Goal: Transaction & Acquisition: Purchase product/service

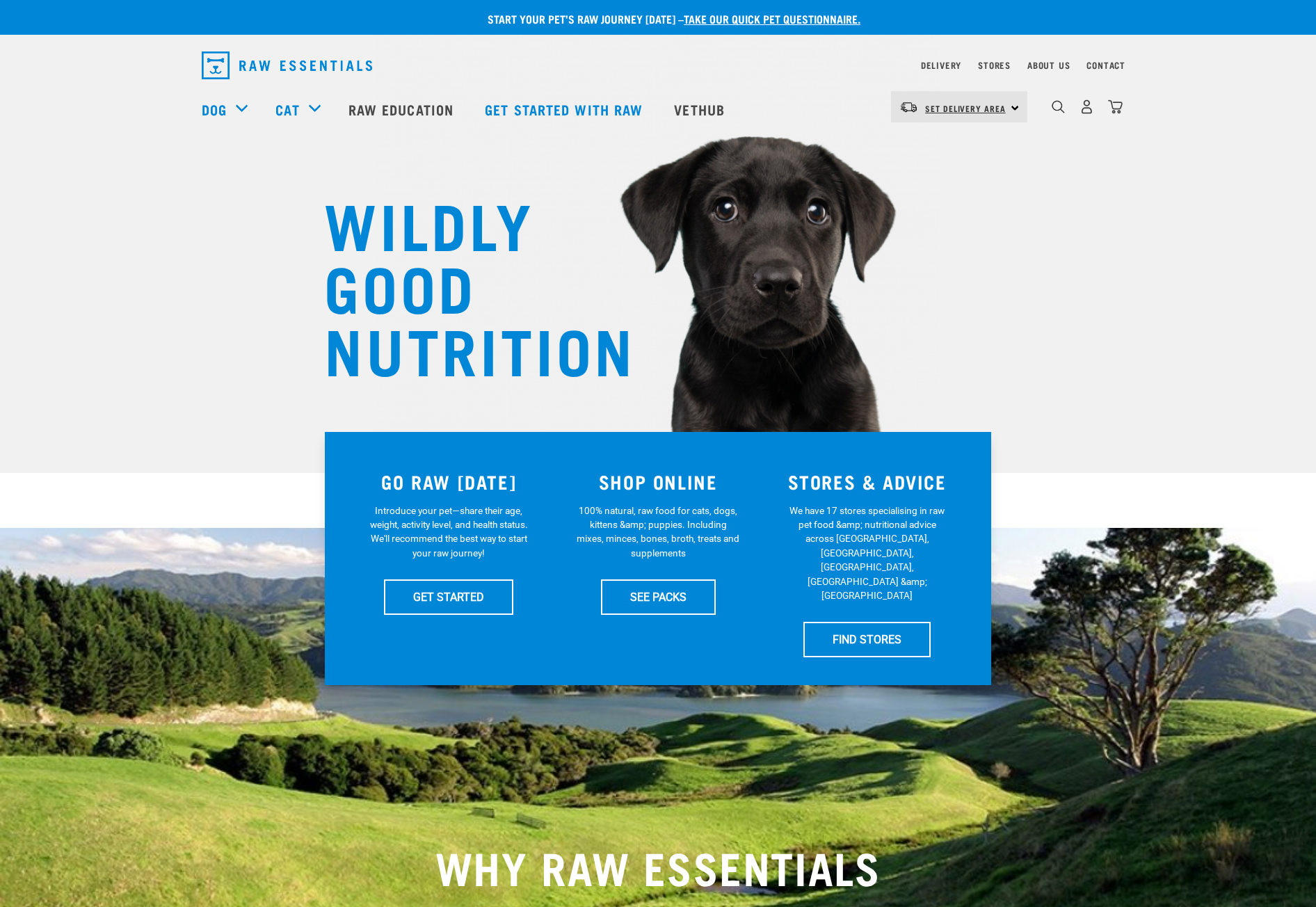
click at [957, 109] on span "Set Delivery Area" at bounding box center [966, 108] width 81 height 5
click at [952, 141] on link "[GEOGRAPHIC_DATA]" at bounding box center [957, 146] width 133 height 31
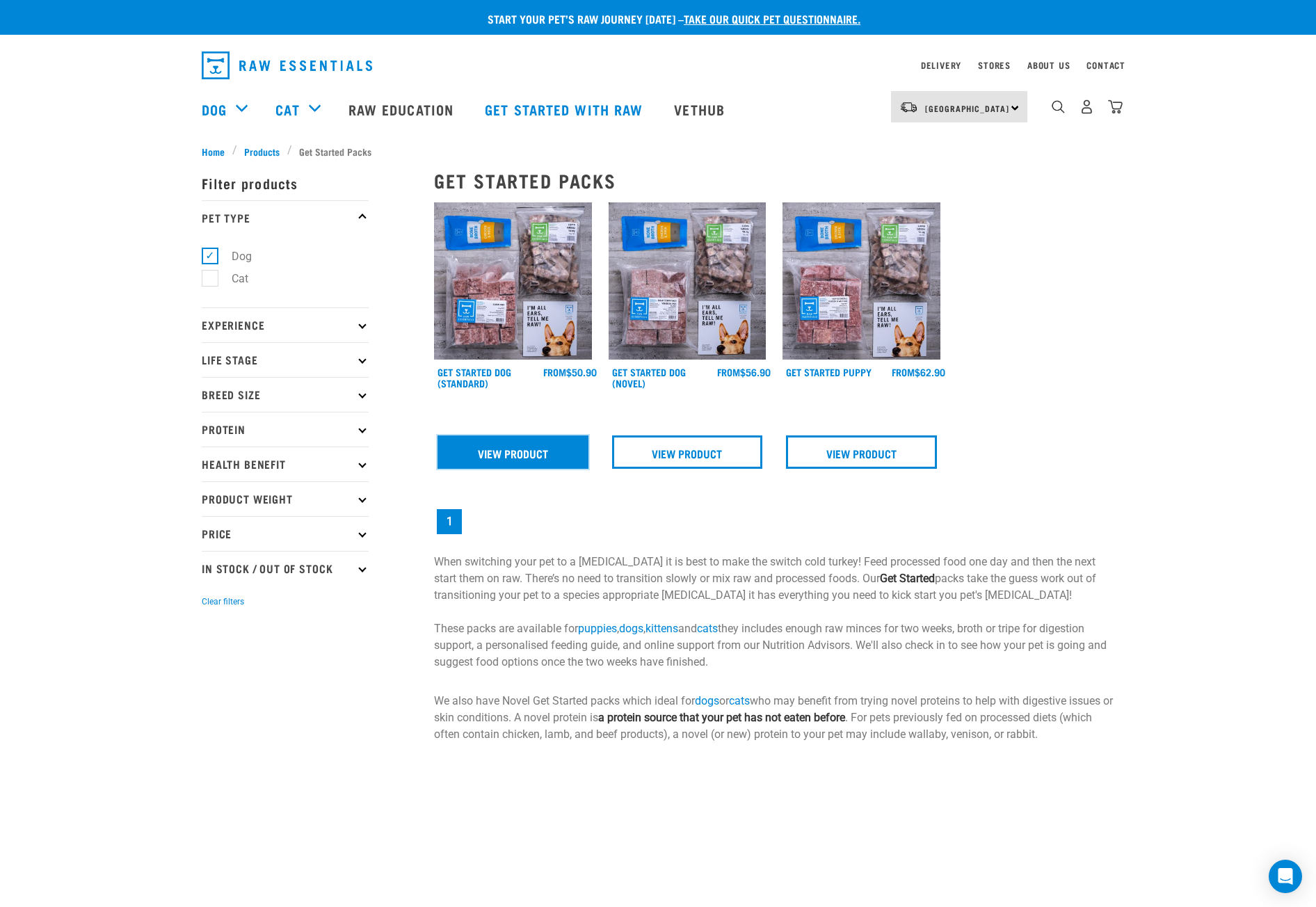
click at [531, 457] on link "View Product" at bounding box center [513, 452] width 151 height 34
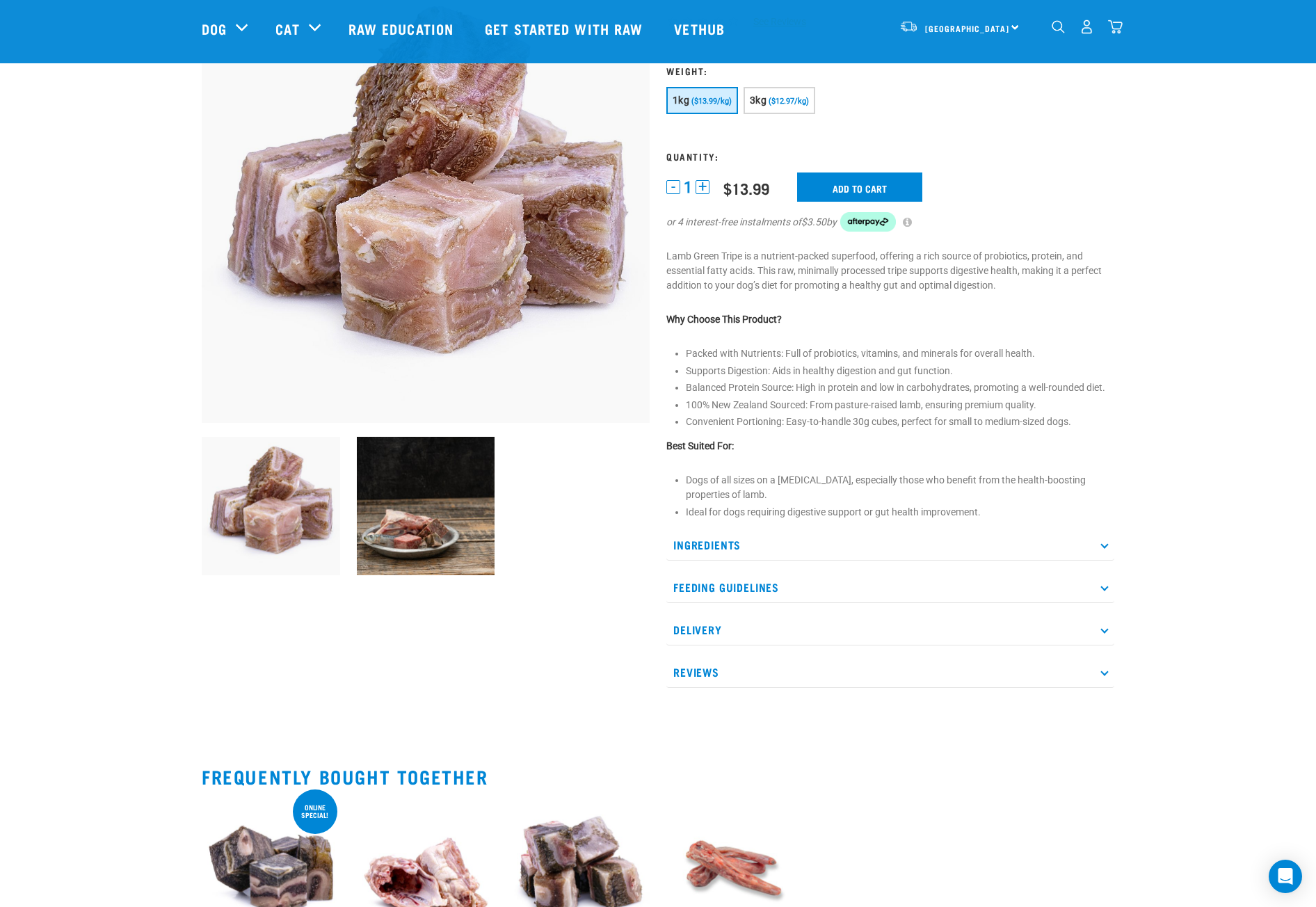
scroll to position [348, 0]
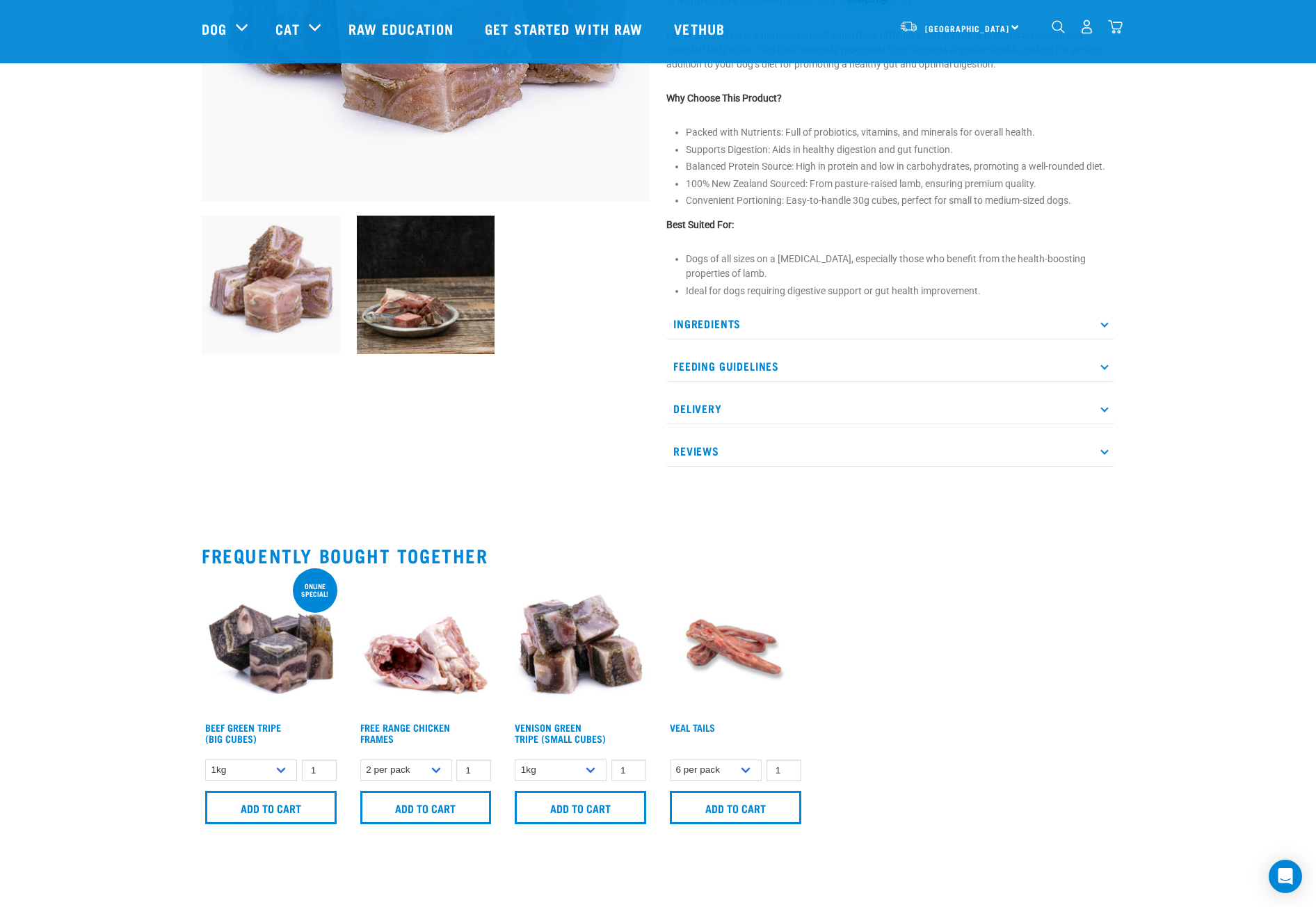
click at [1103, 368] on icon at bounding box center [1104, 365] width 7 height 7
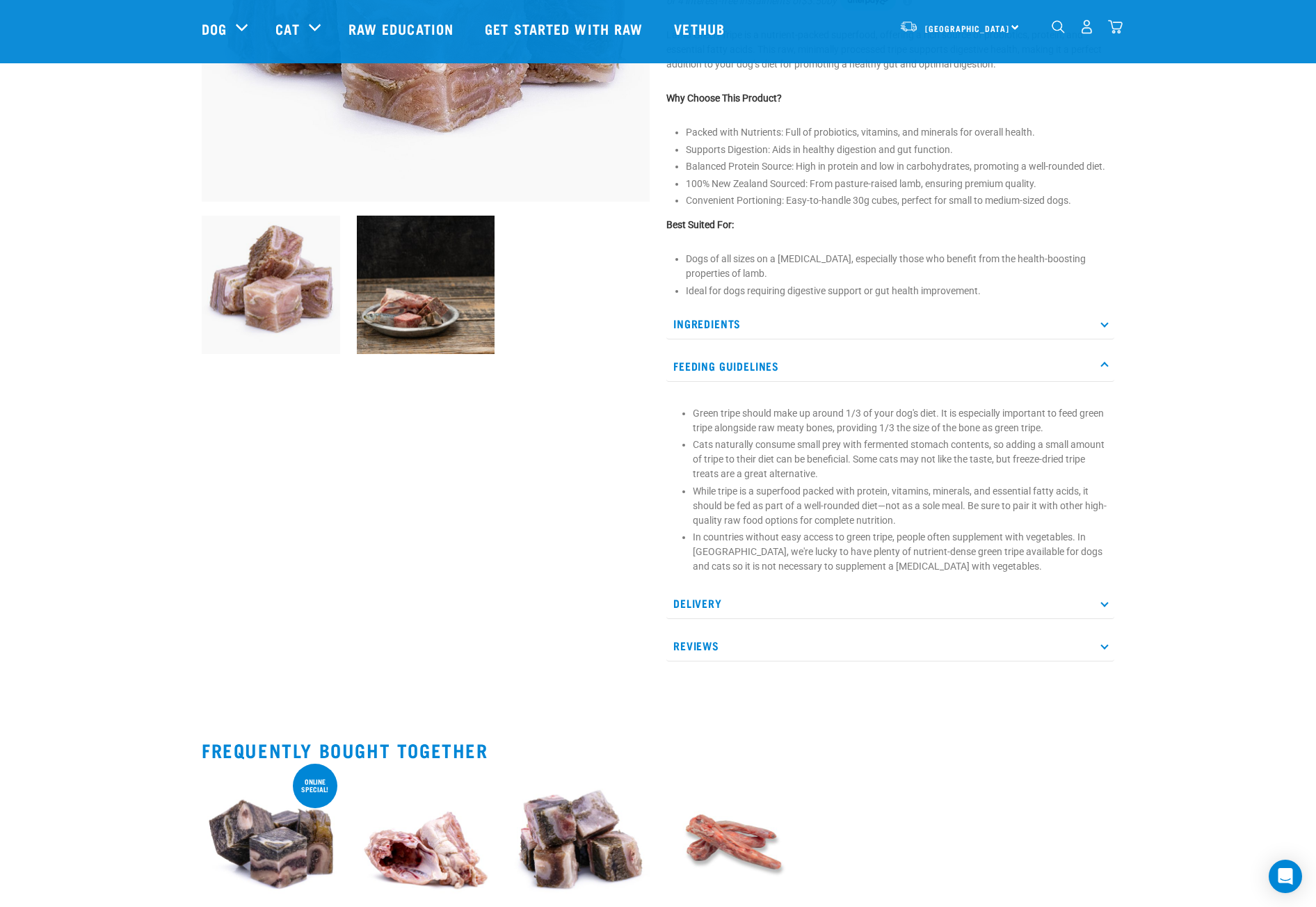
click at [783, 323] on p "Ingredients" at bounding box center [890, 323] width 448 height 32
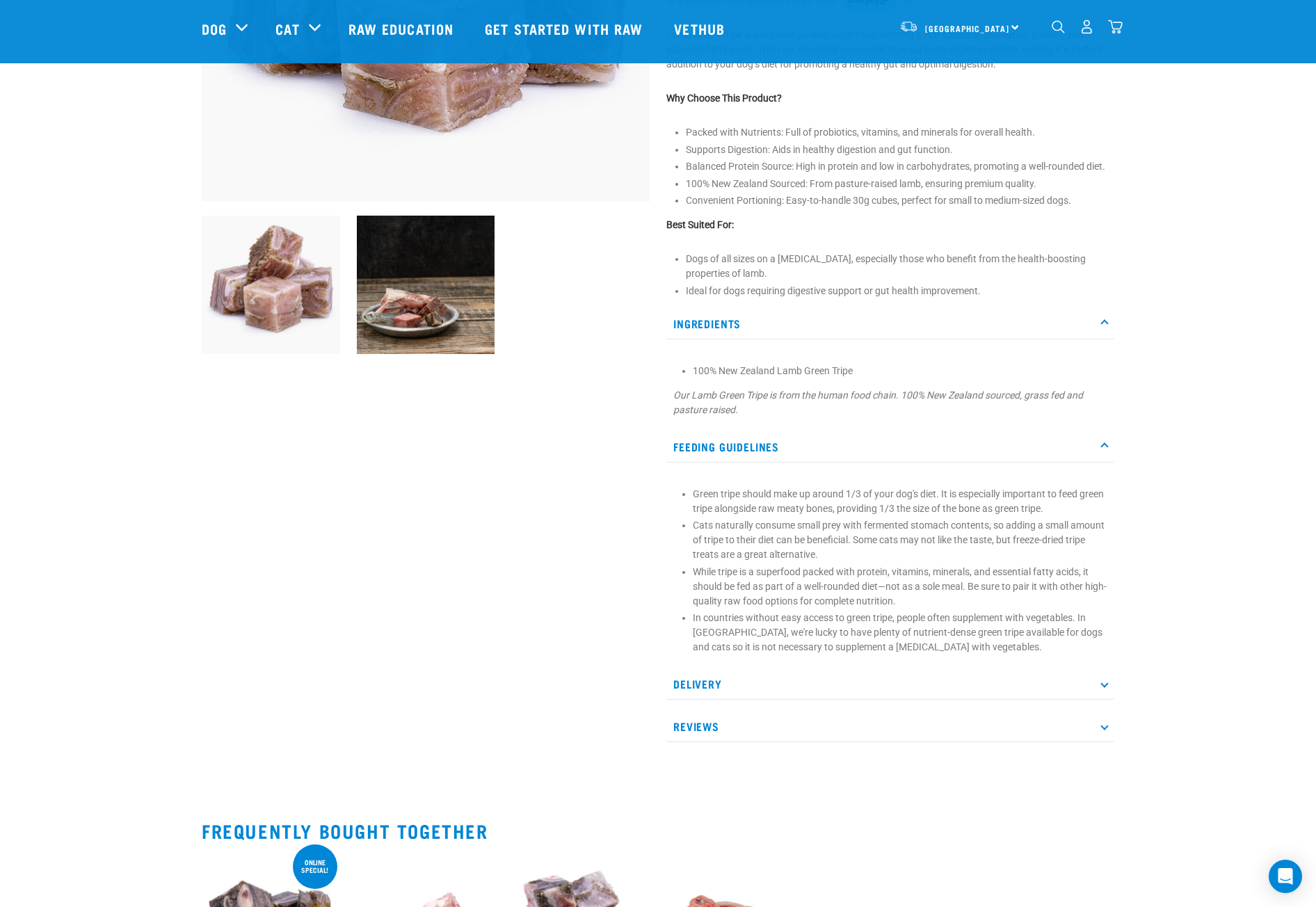
click at [1108, 320] on p "Ingredients" at bounding box center [890, 323] width 448 height 32
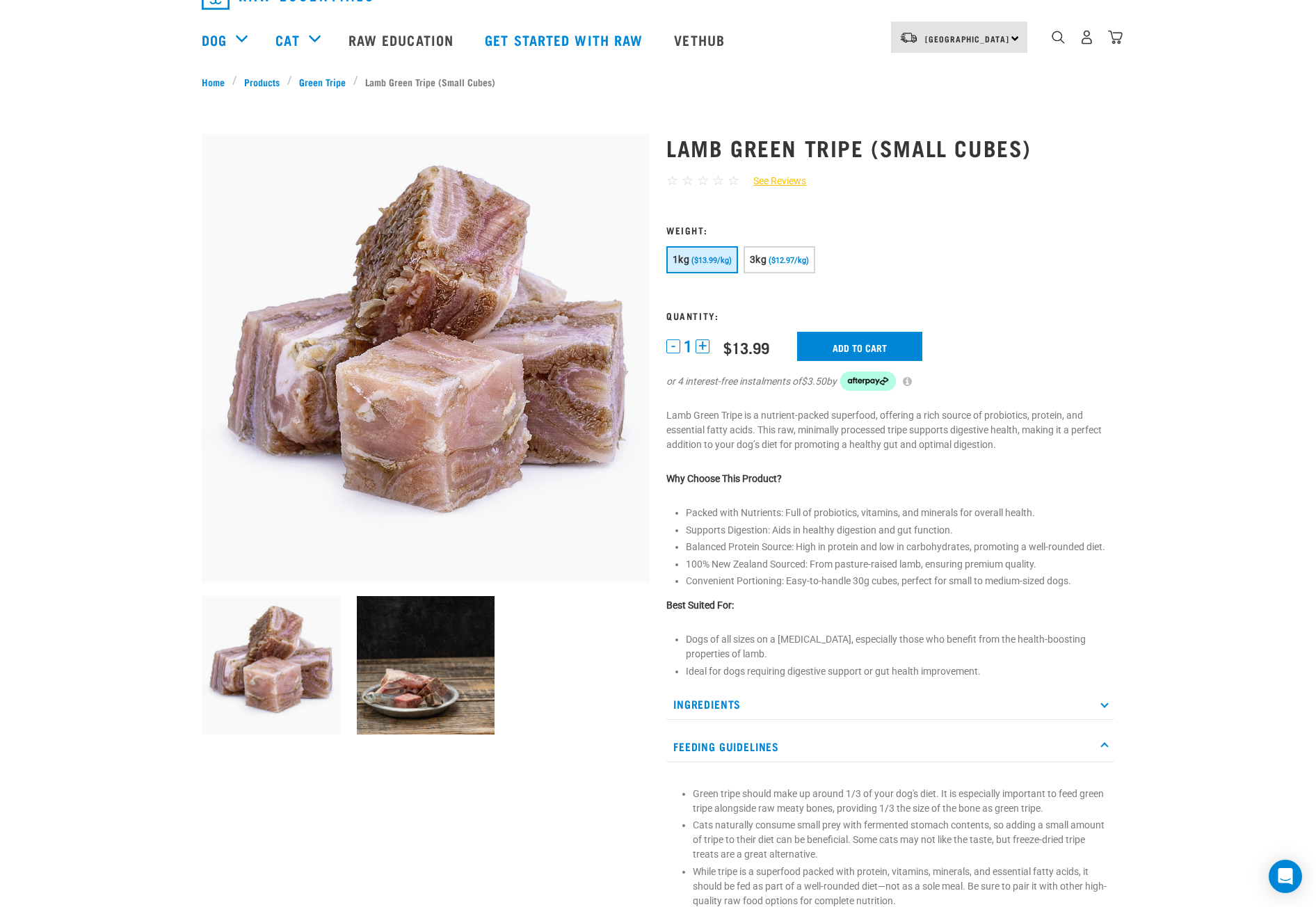
scroll to position [0, 0]
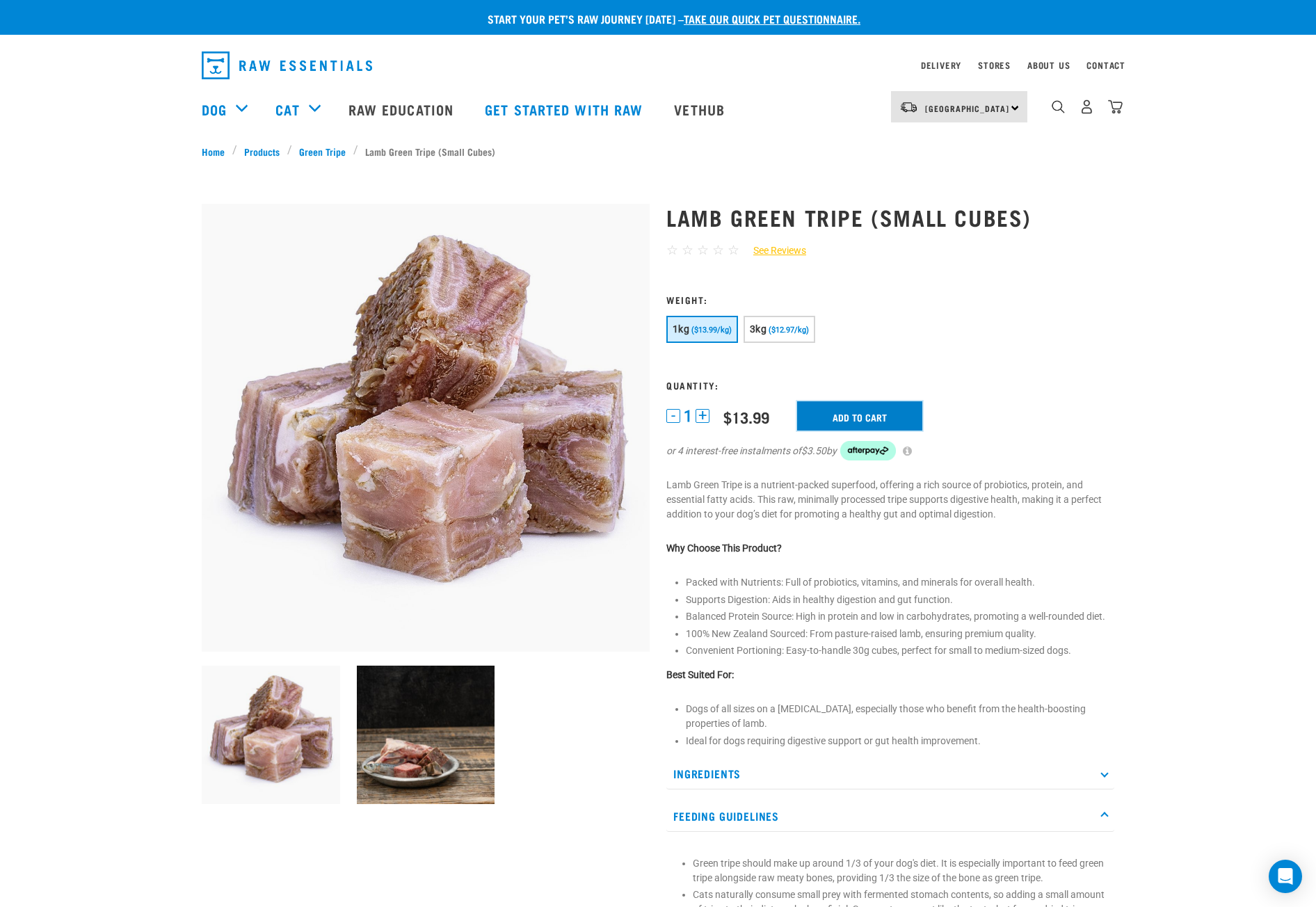
click at [886, 422] on input "Add to cart" at bounding box center [859, 416] width 125 height 29
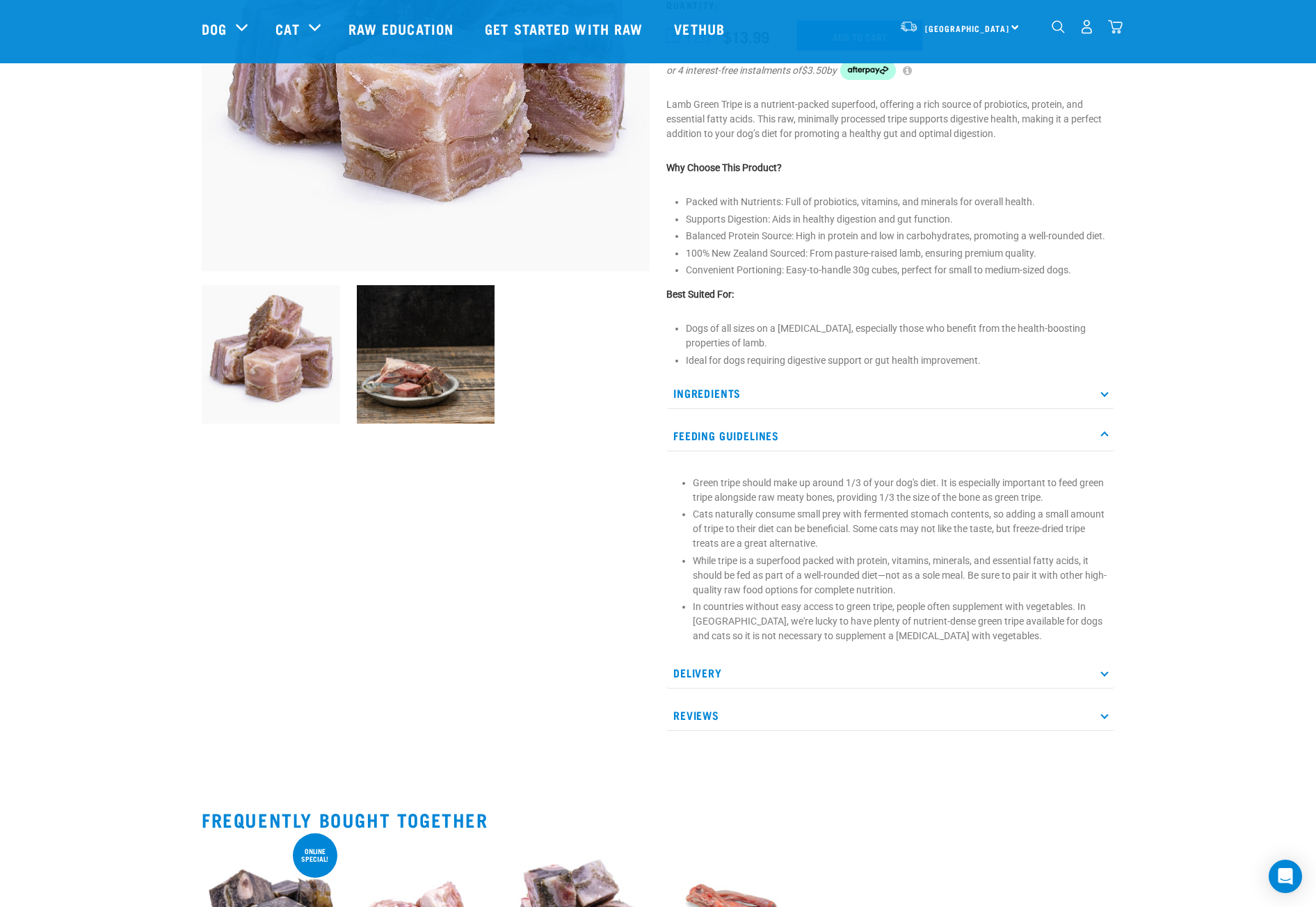
scroll to position [557, 0]
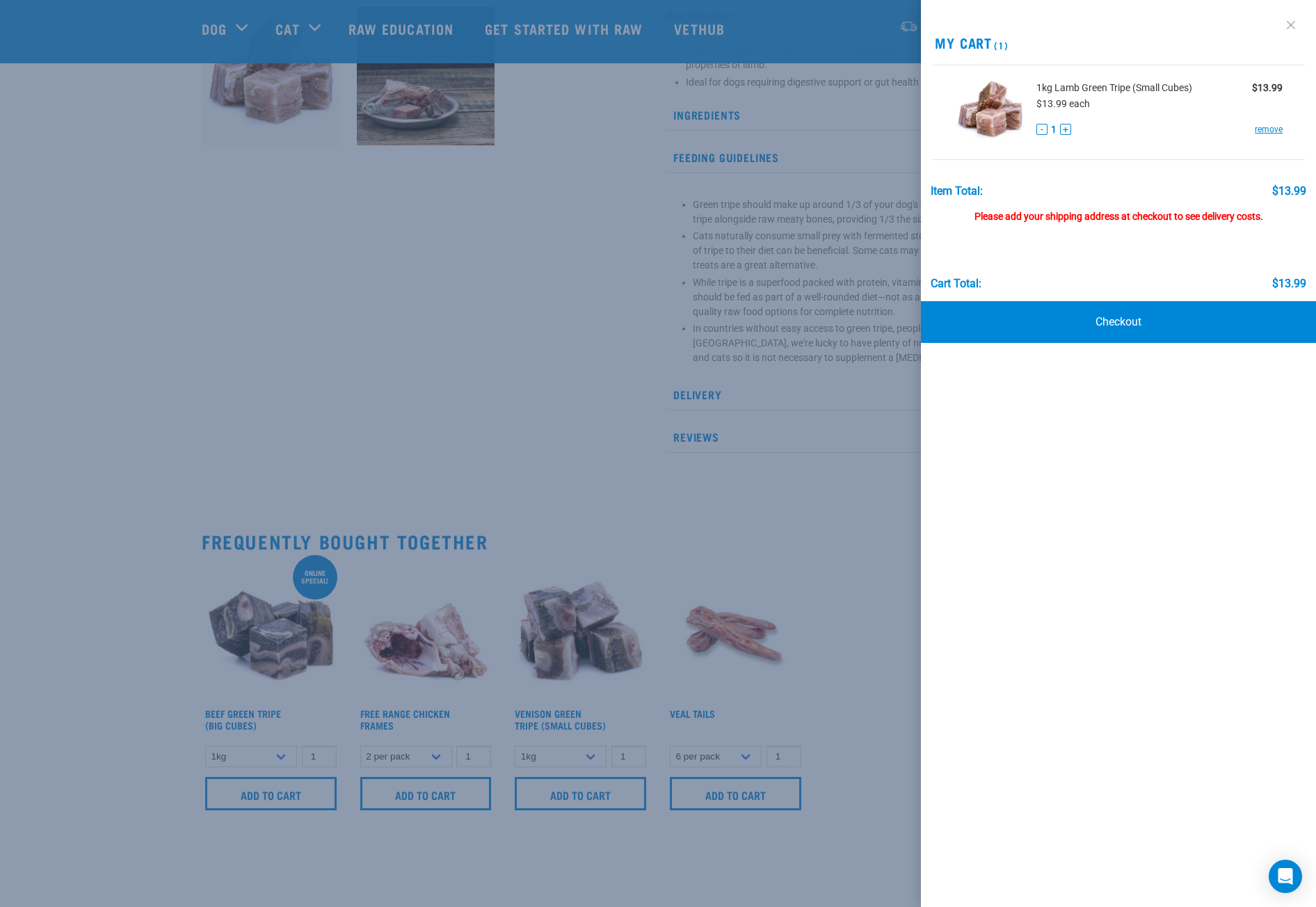
click at [1295, 21] on link at bounding box center [1291, 25] width 22 height 22
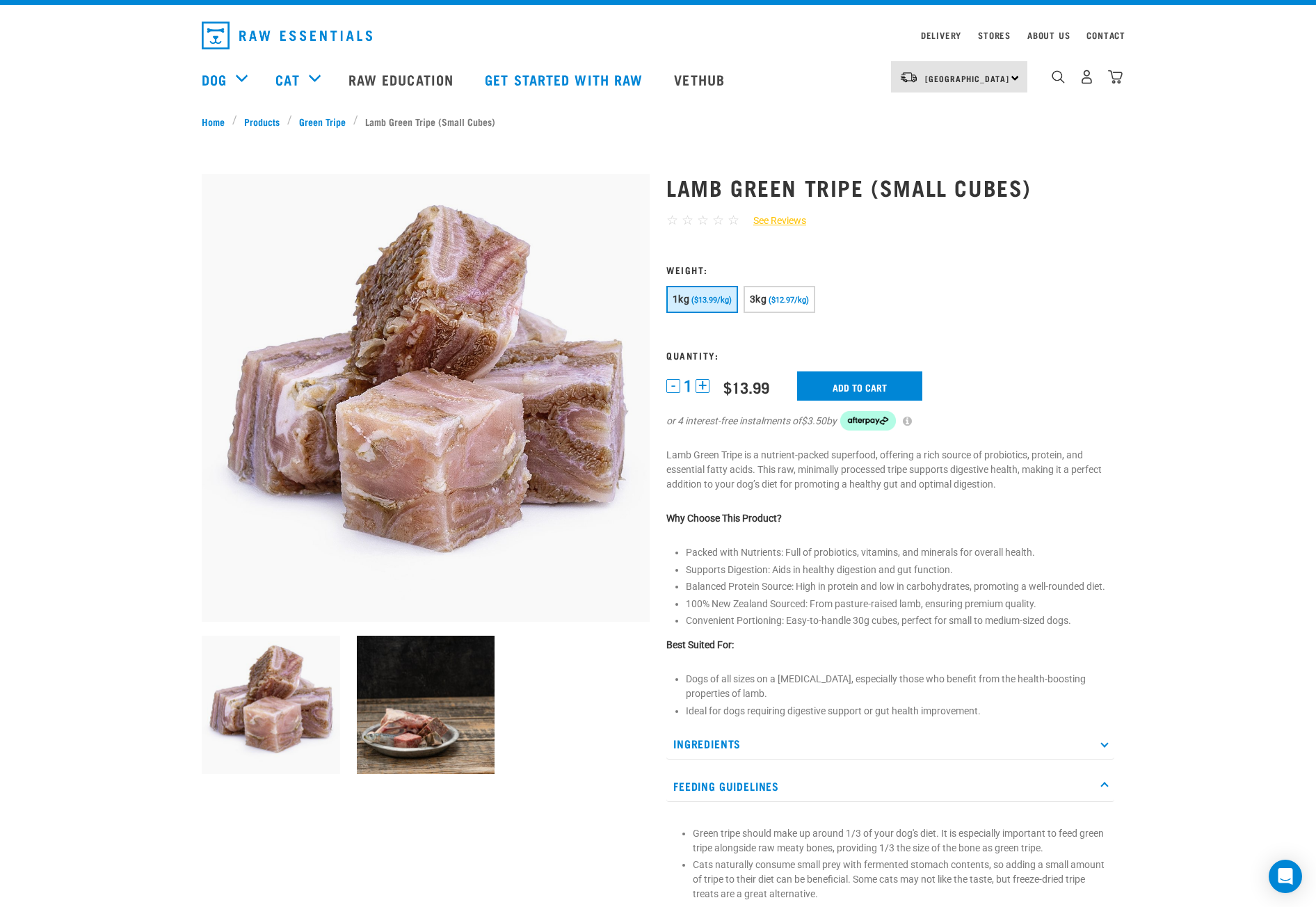
scroll to position [0, 0]
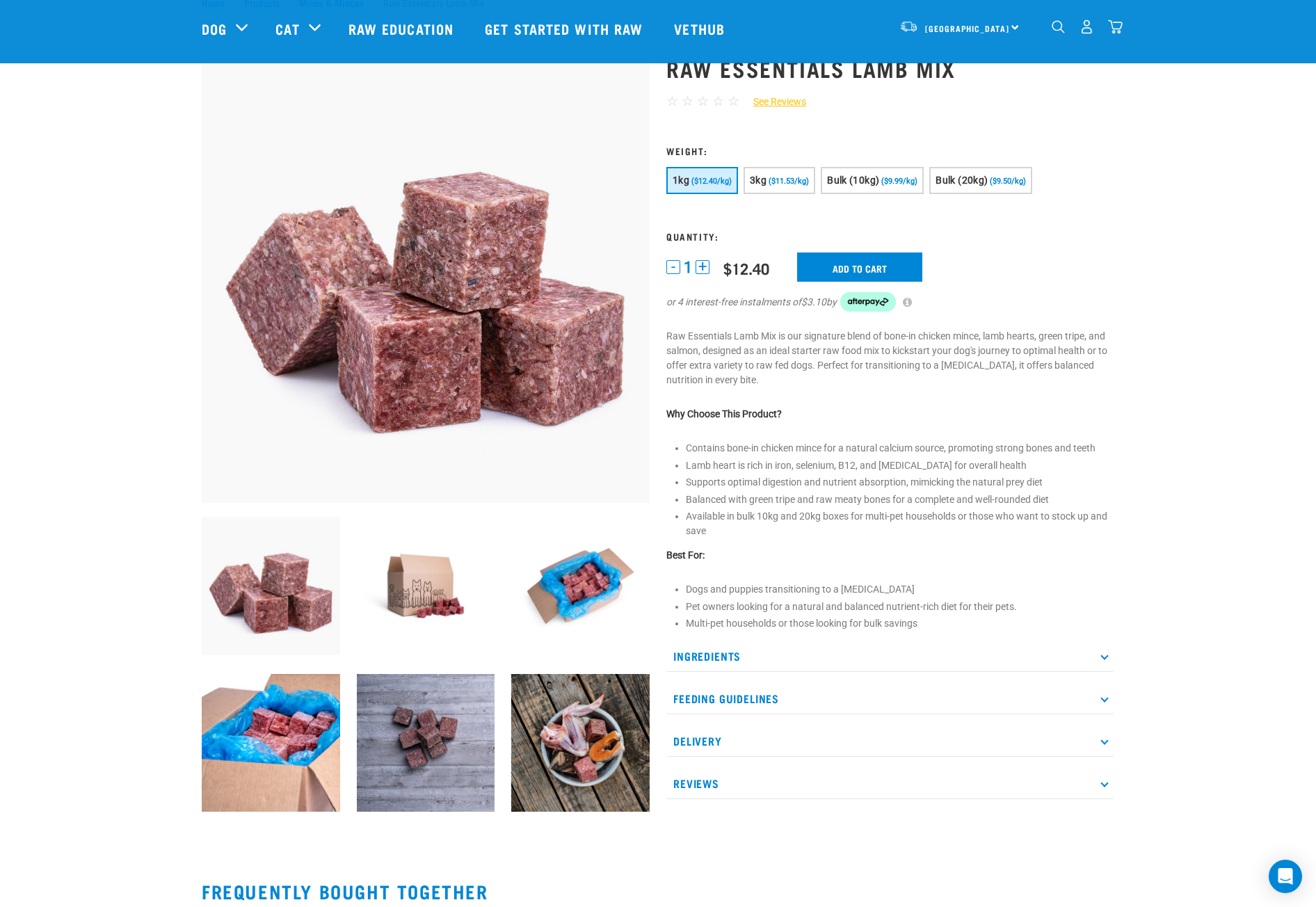
scroll to position [70, 0]
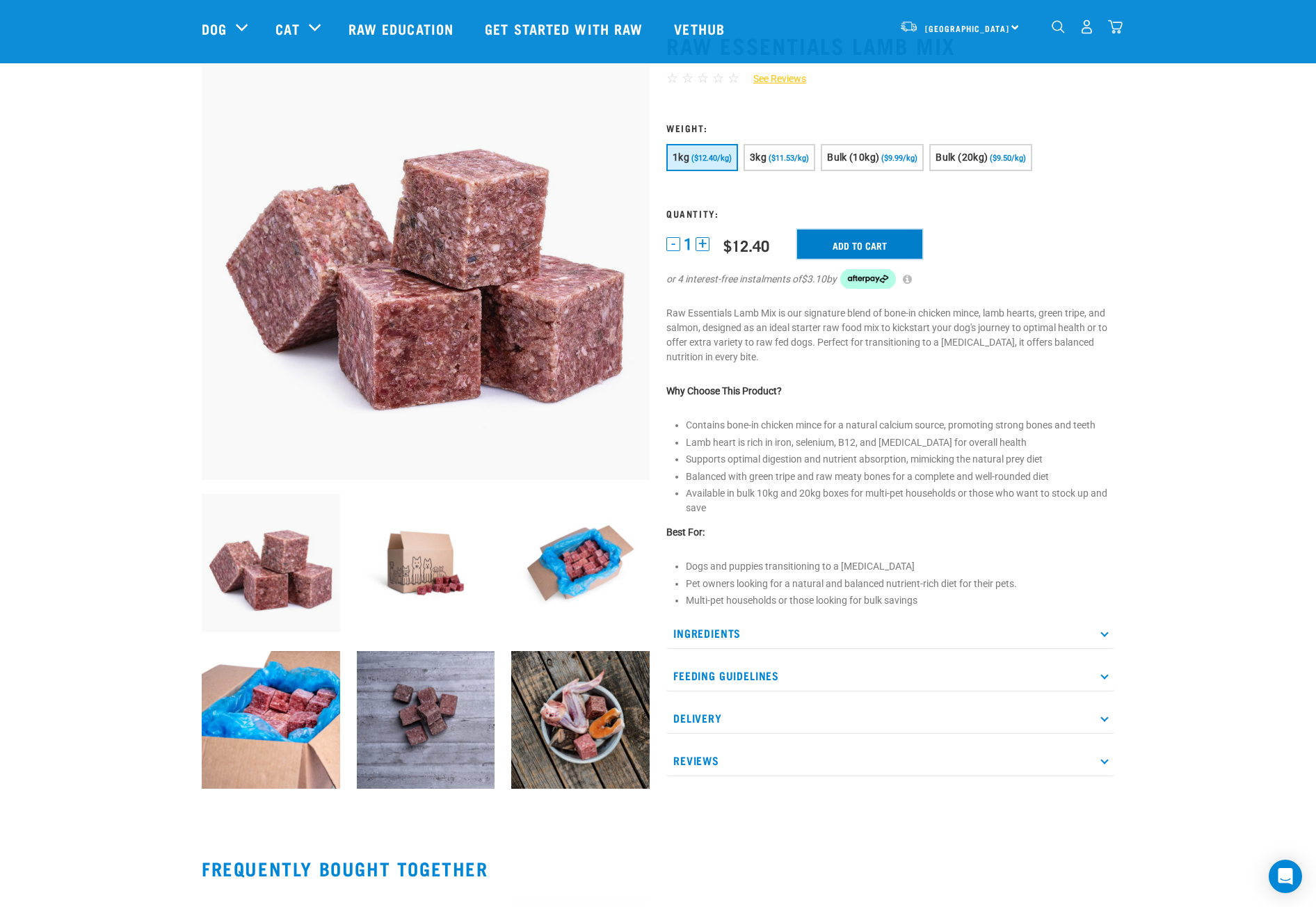
click at [859, 238] on input "Add to cart" at bounding box center [859, 244] width 125 height 29
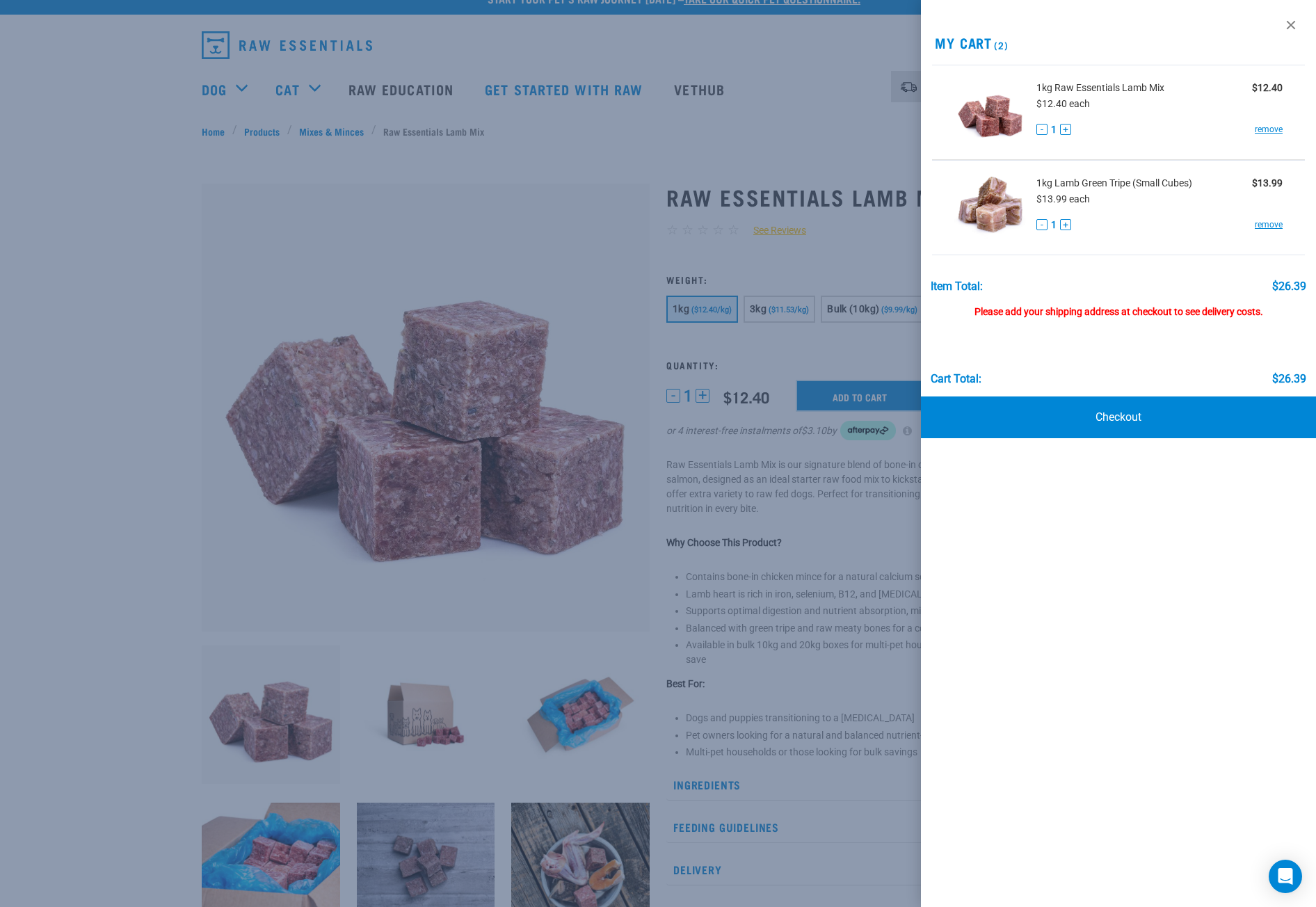
scroll to position [0, 0]
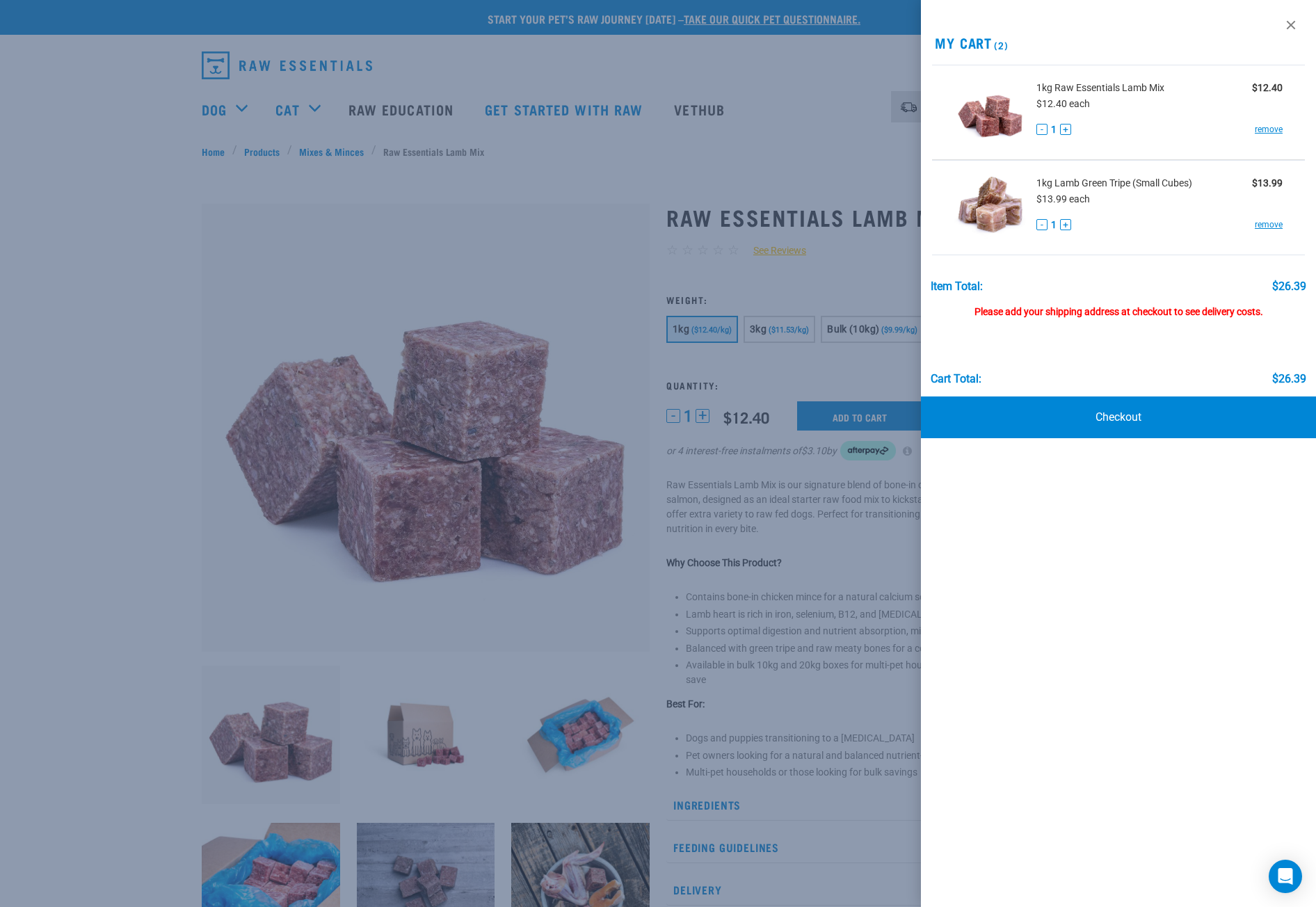
click at [639, 67] on div at bounding box center [658, 453] width 1316 height 907
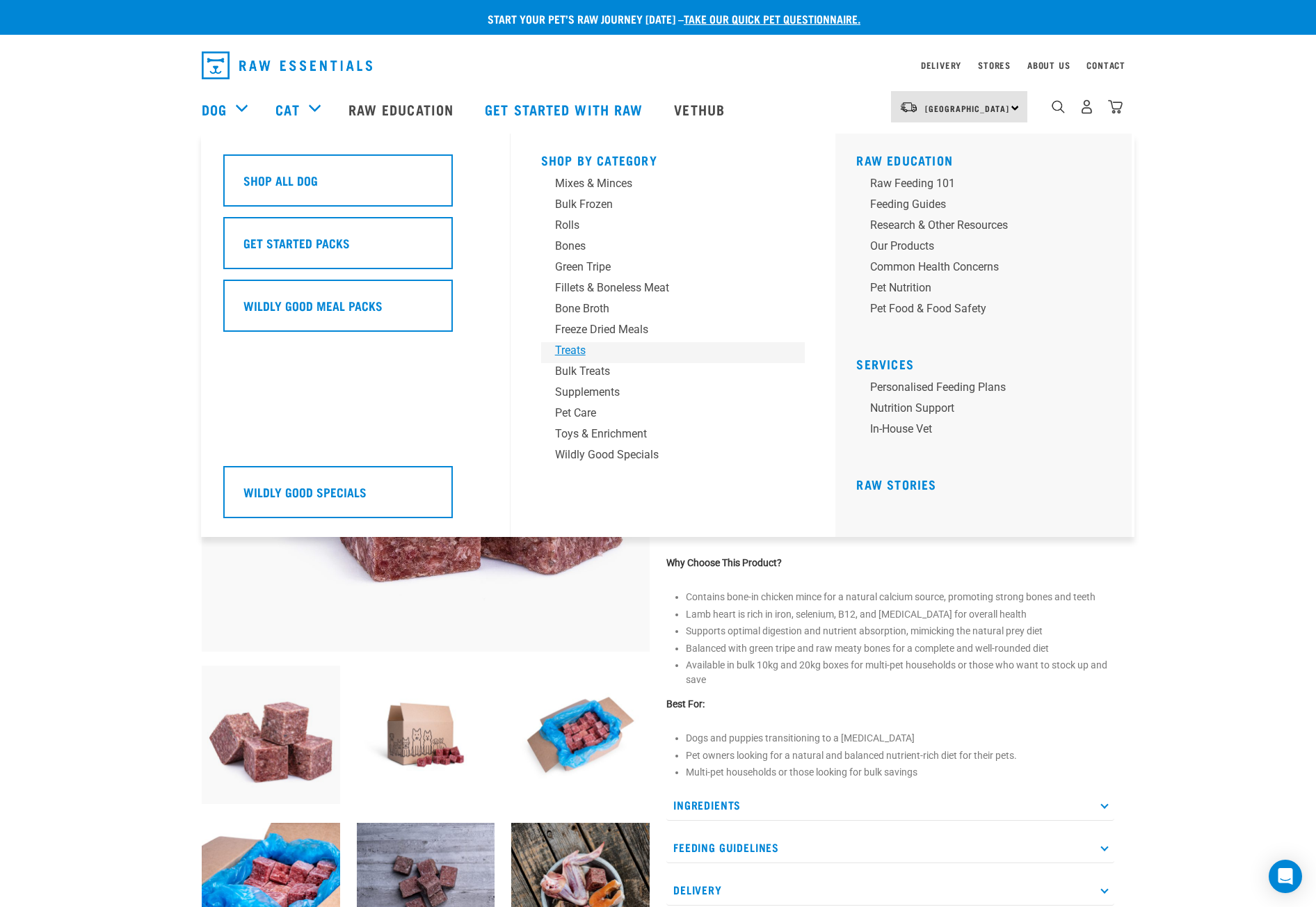
click at [570, 350] on div "Treats" at bounding box center [663, 350] width 217 height 17
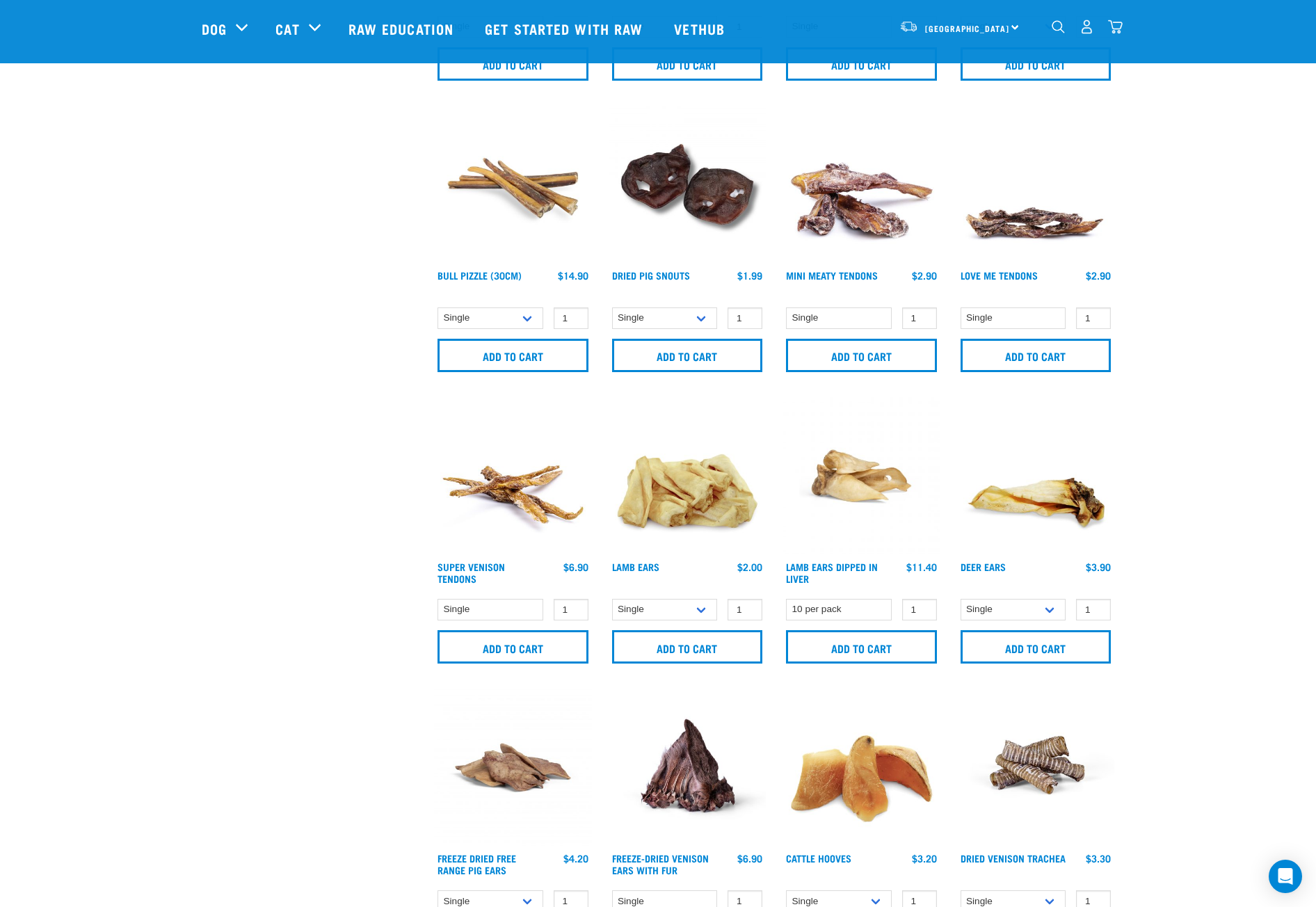
scroll to position [696, 0]
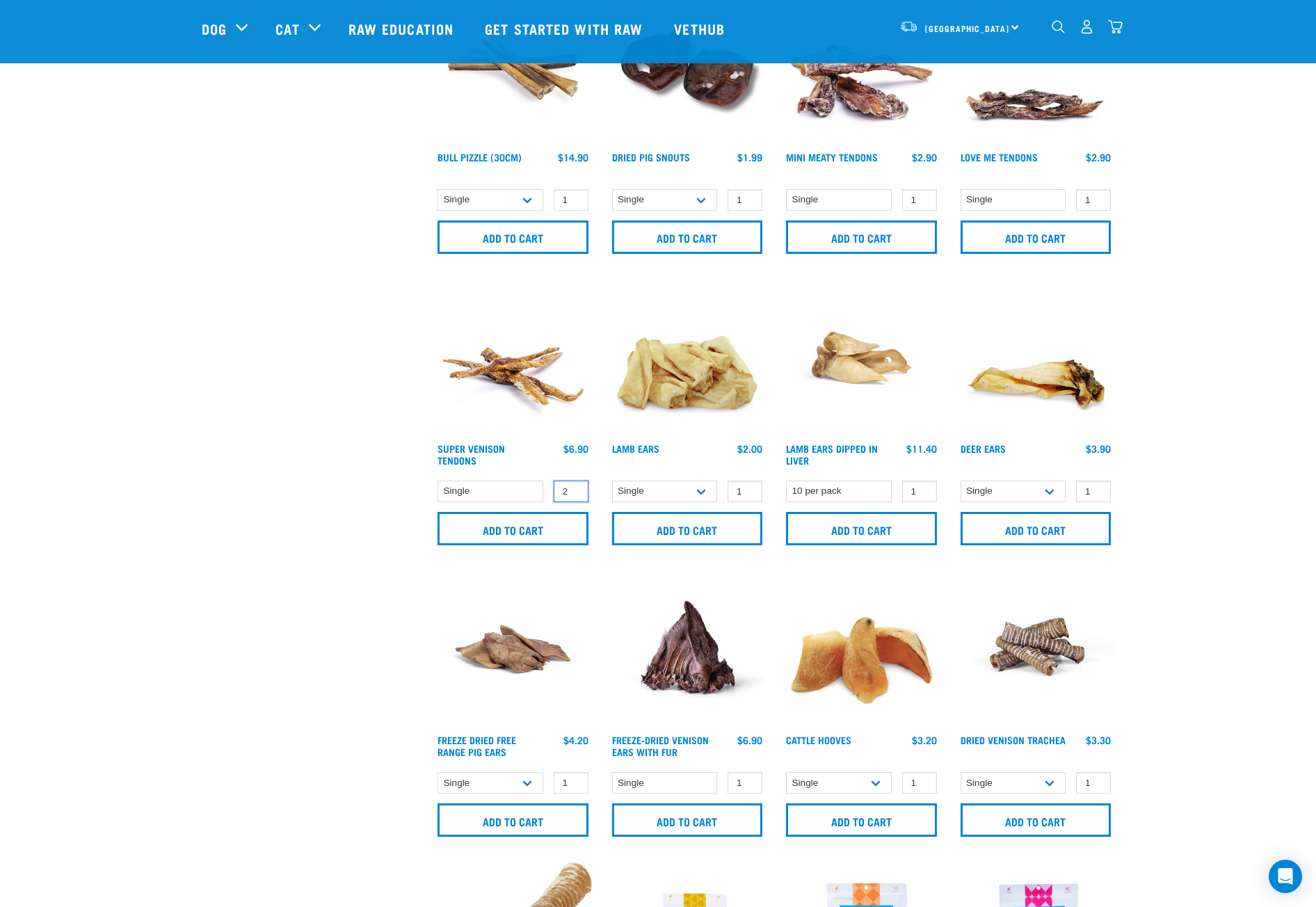
click at [575, 489] on input "2" at bounding box center [570, 491] width 34 height 21
click at [575, 489] on input "3" at bounding box center [570, 491] width 34 height 21
click at [575, 489] on input "4" at bounding box center [570, 491] width 34 height 21
click at [542, 529] on input "Add to cart" at bounding box center [513, 529] width 151 height 34
click at [59, 455] on button "delete" at bounding box center [51, 453] width 14 height 14
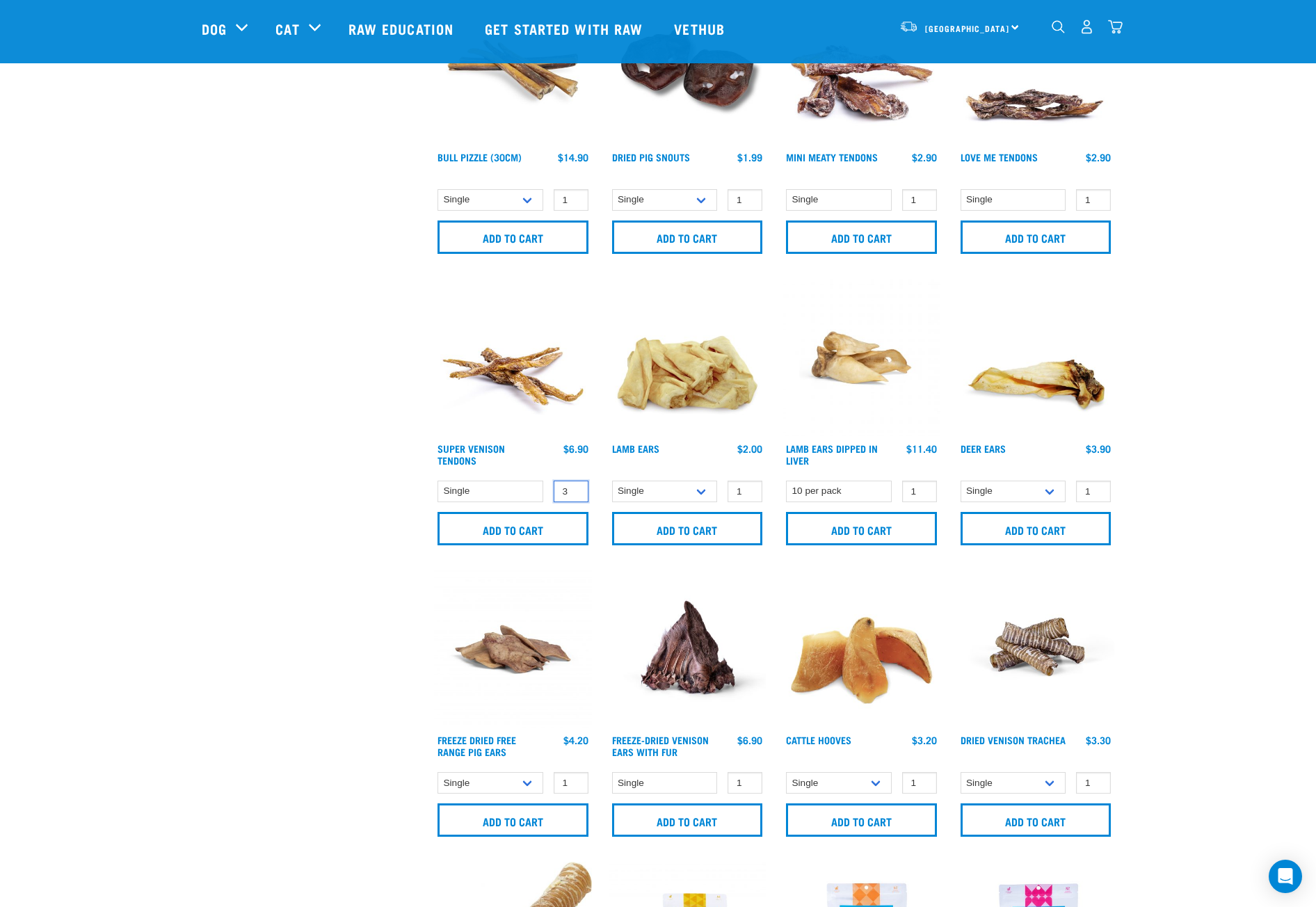
drag, startPoint x: 573, startPoint y: 494, endPoint x: 570, endPoint y: 507, distance: 13.3
type input "3"
click at [575, 494] on input "3" at bounding box center [570, 491] width 34 height 21
click at [512, 530] on input "Add to cart" at bounding box center [513, 529] width 151 height 34
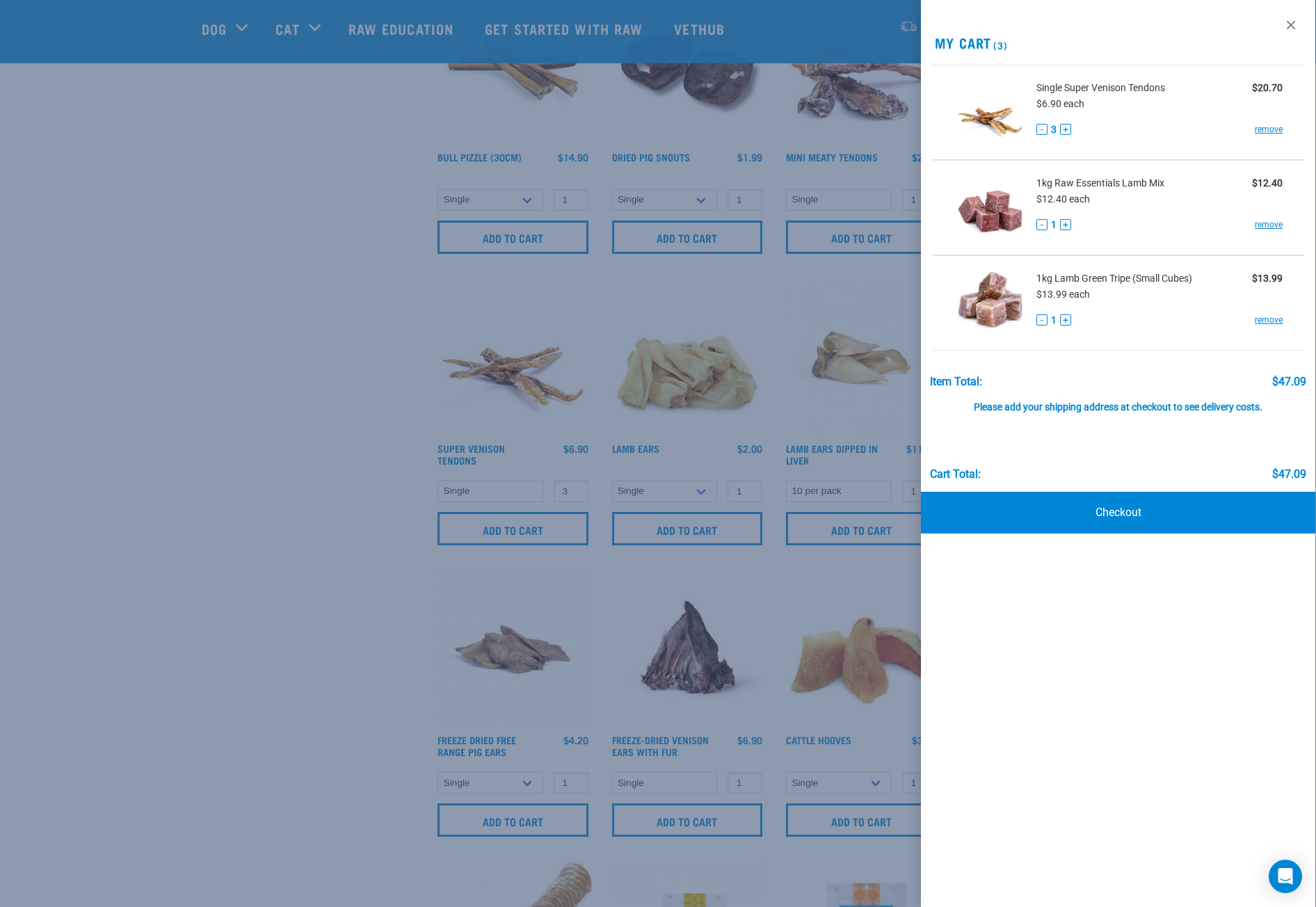
click at [328, 477] on div at bounding box center [658, 453] width 1316 height 907
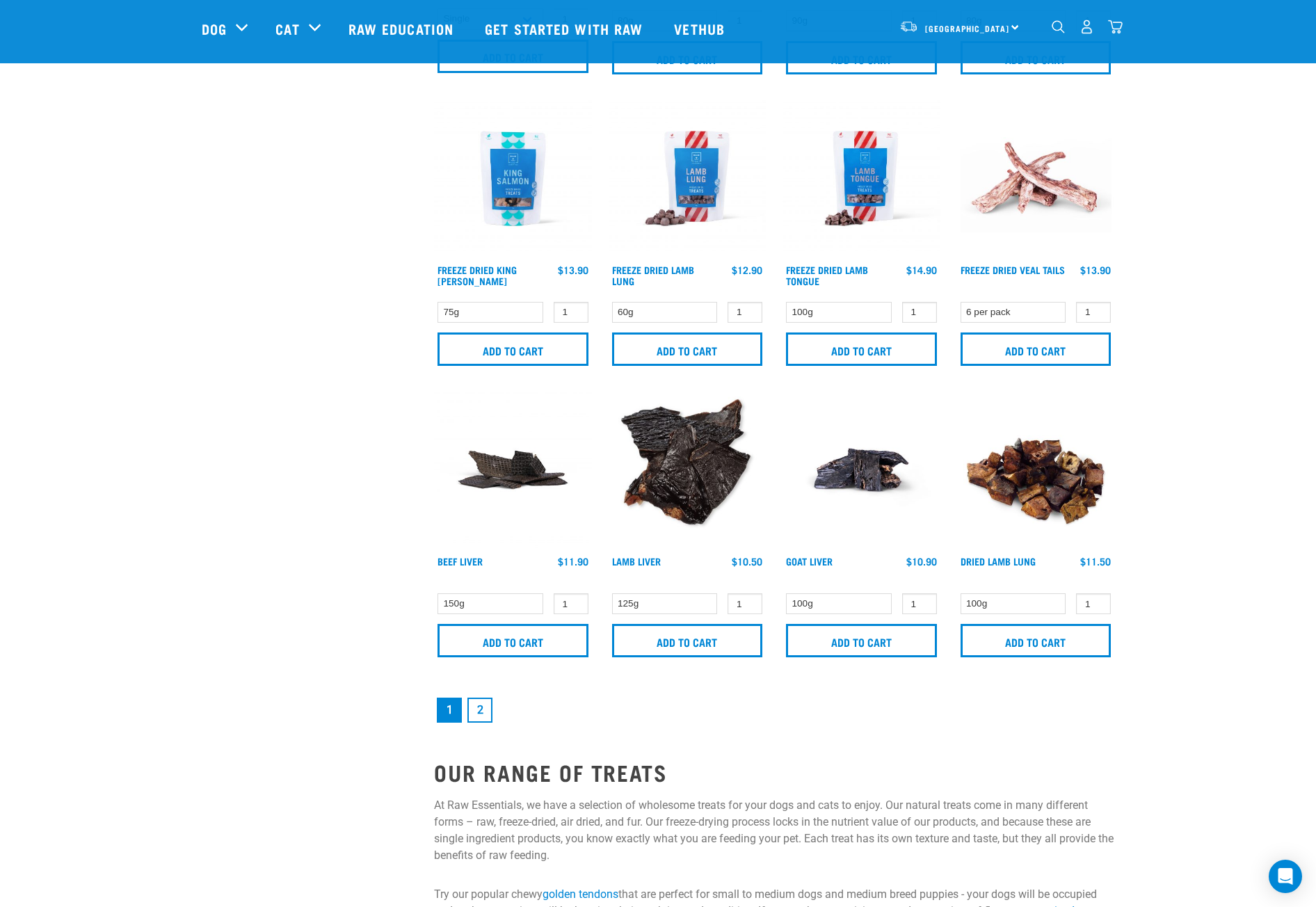
scroll to position [1809, 0]
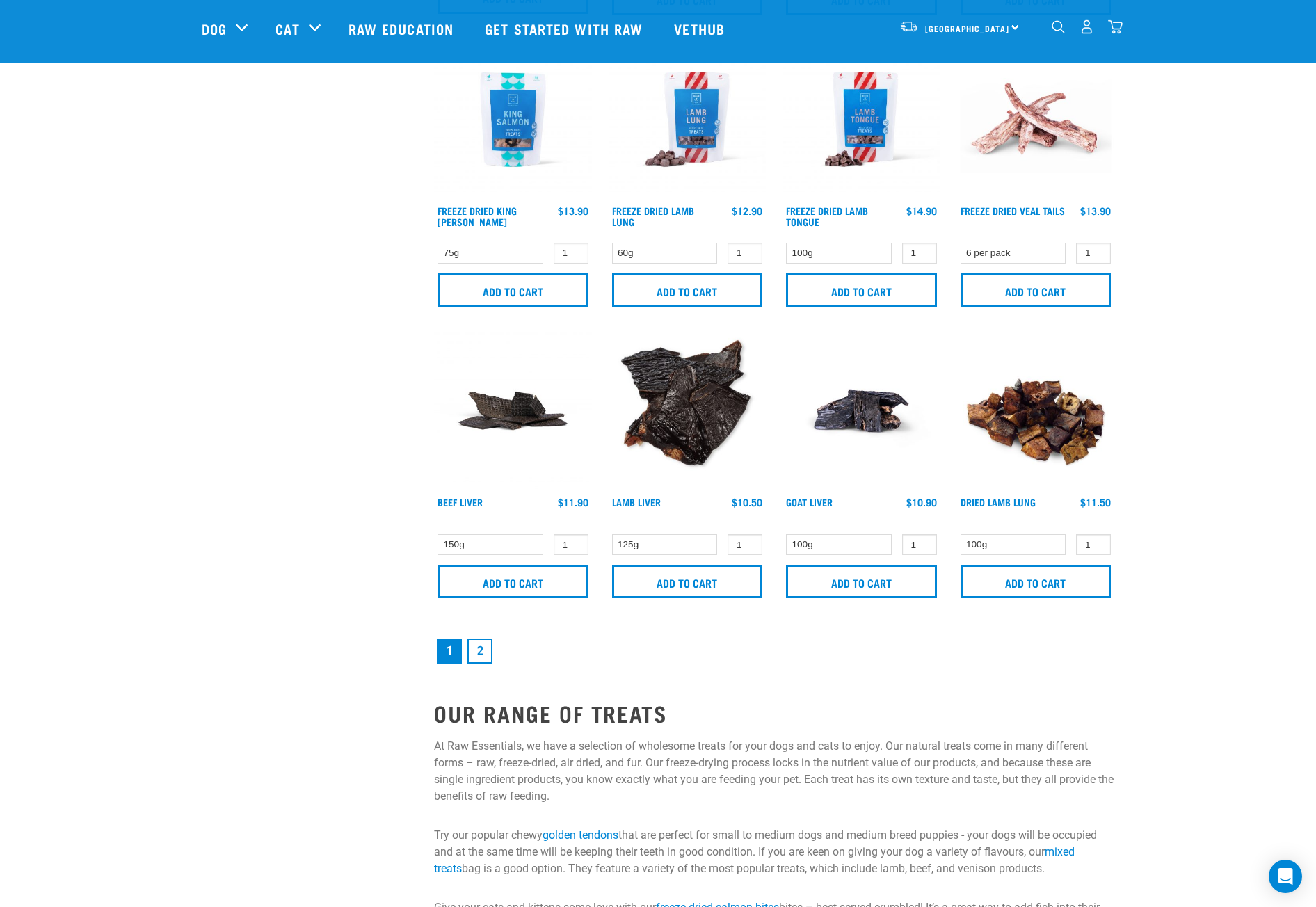
click at [481, 657] on link "2" at bounding box center [480, 651] width 25 height 25
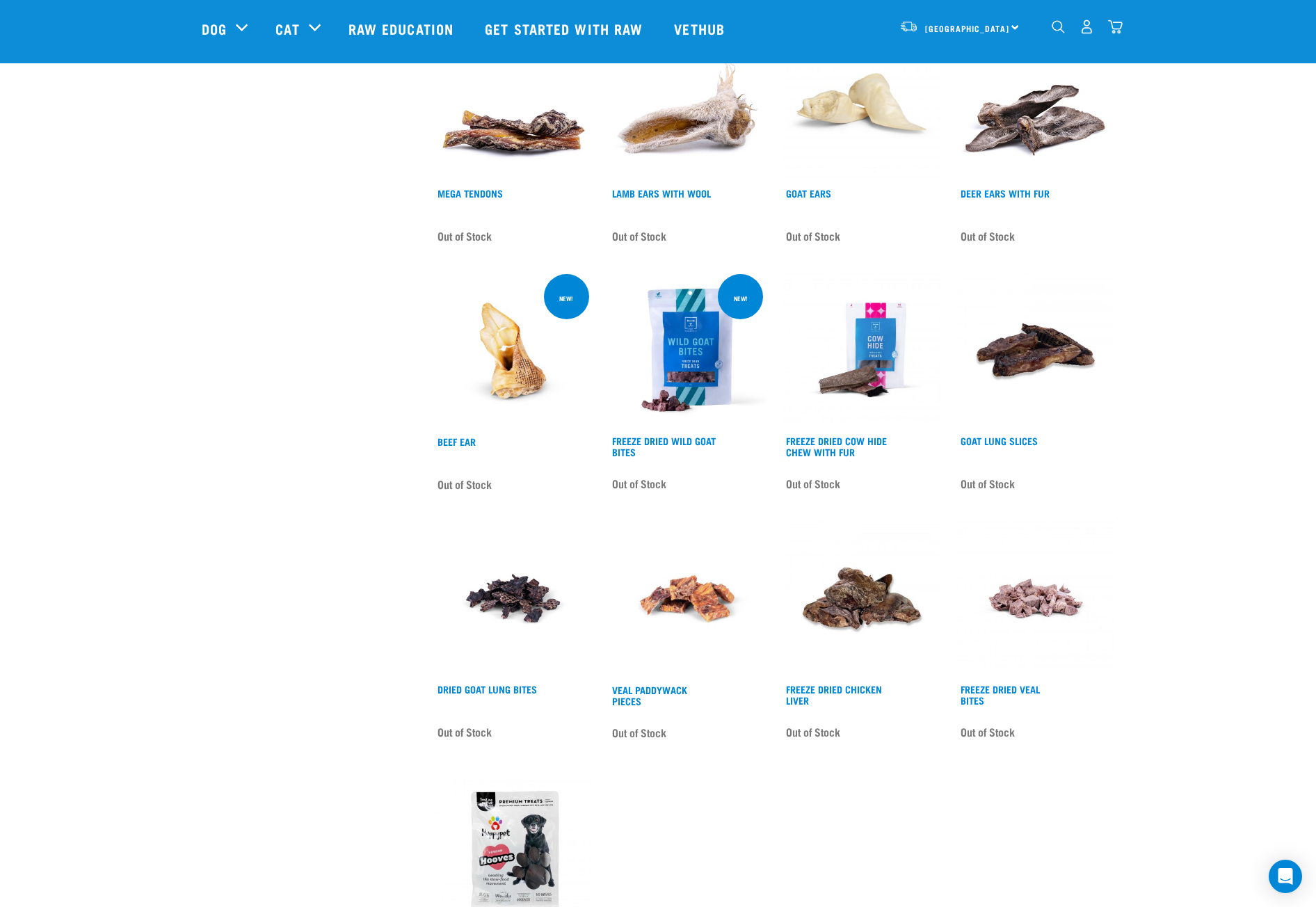
scroll to position [1600, 0]
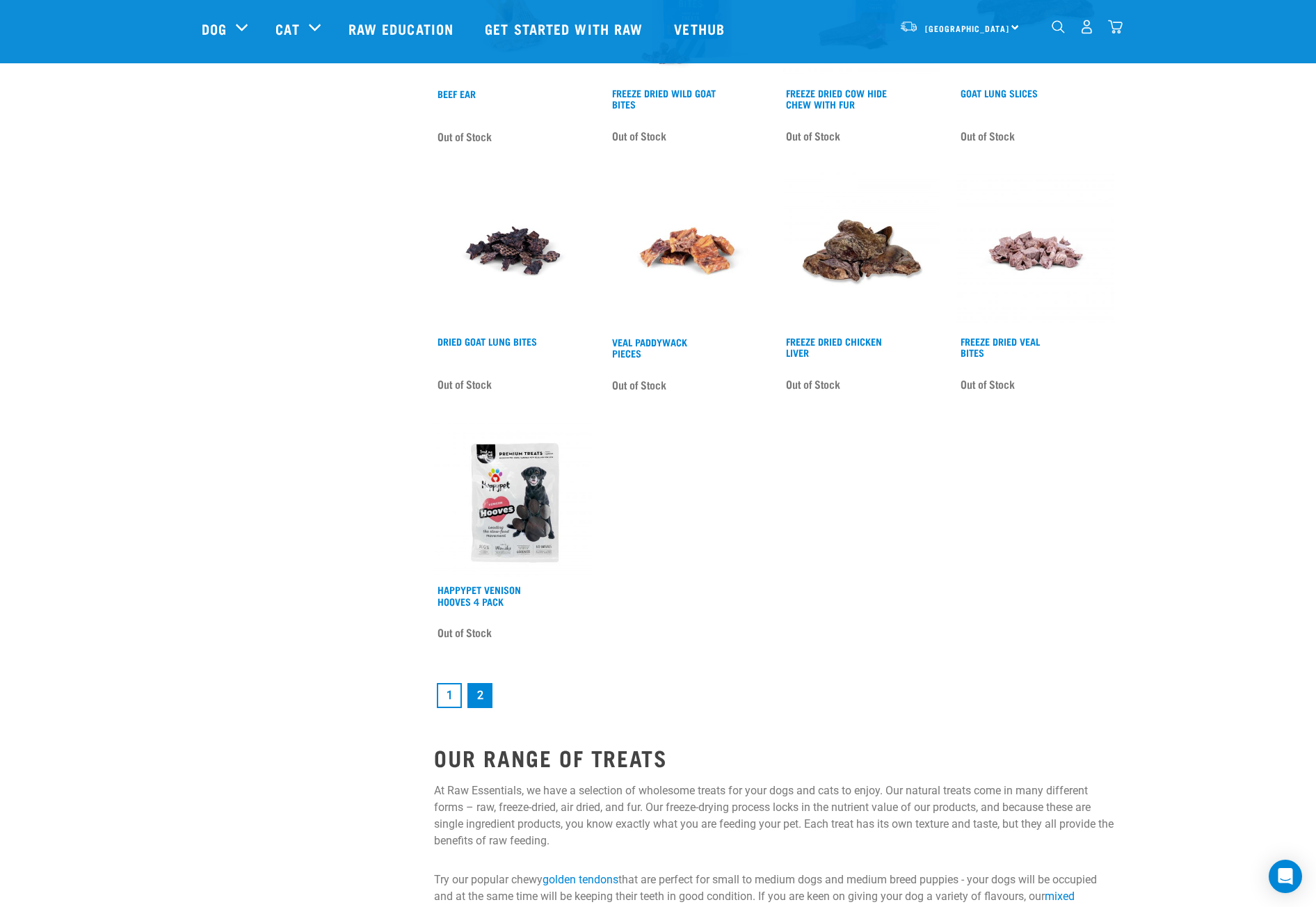
click at [449, 699] on link "1" at bounding box center [449, 696] width 25 height 25
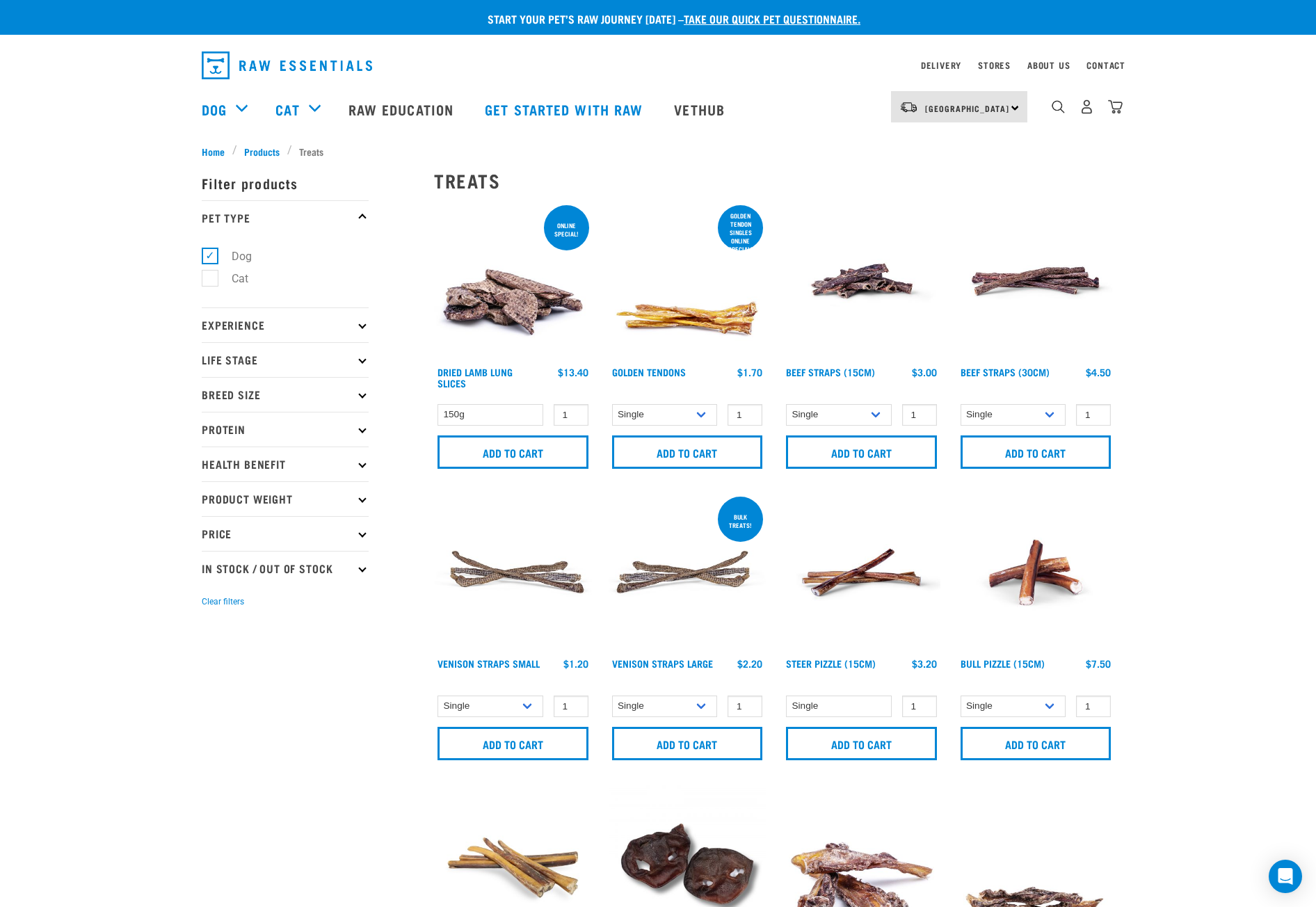
click at [995, 364] on div "Beef Straps (30cm) 1" at bounding box center [1036, 340] width 174 height 292
click at [996, 370] on link "Beef Straps (30cm)" at bounding box center [1004, 372] width 89 height 5
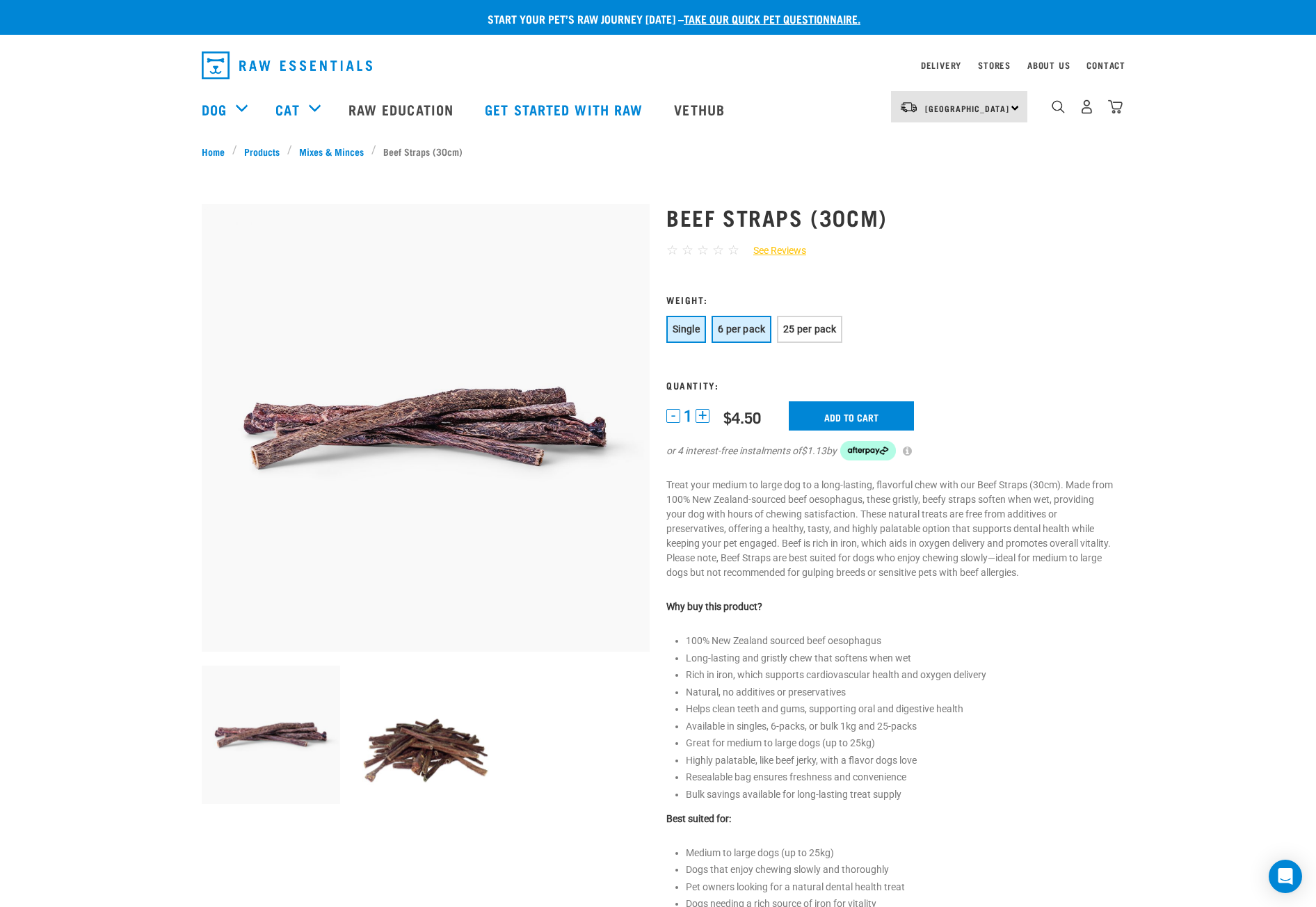
click at [741, 325] on span "6 per pack" at bounding box center [741, 328] width 48 height 11
click at [658, 324] on div at bounding box center [426, 658] width 465 height 948
click at [671, 326] on button "Single" at bounding box center [686, 329] width 40 height 27
click at [850, 417] on input "Add to cart" at bounding box center [851, 416] width 125 height 29
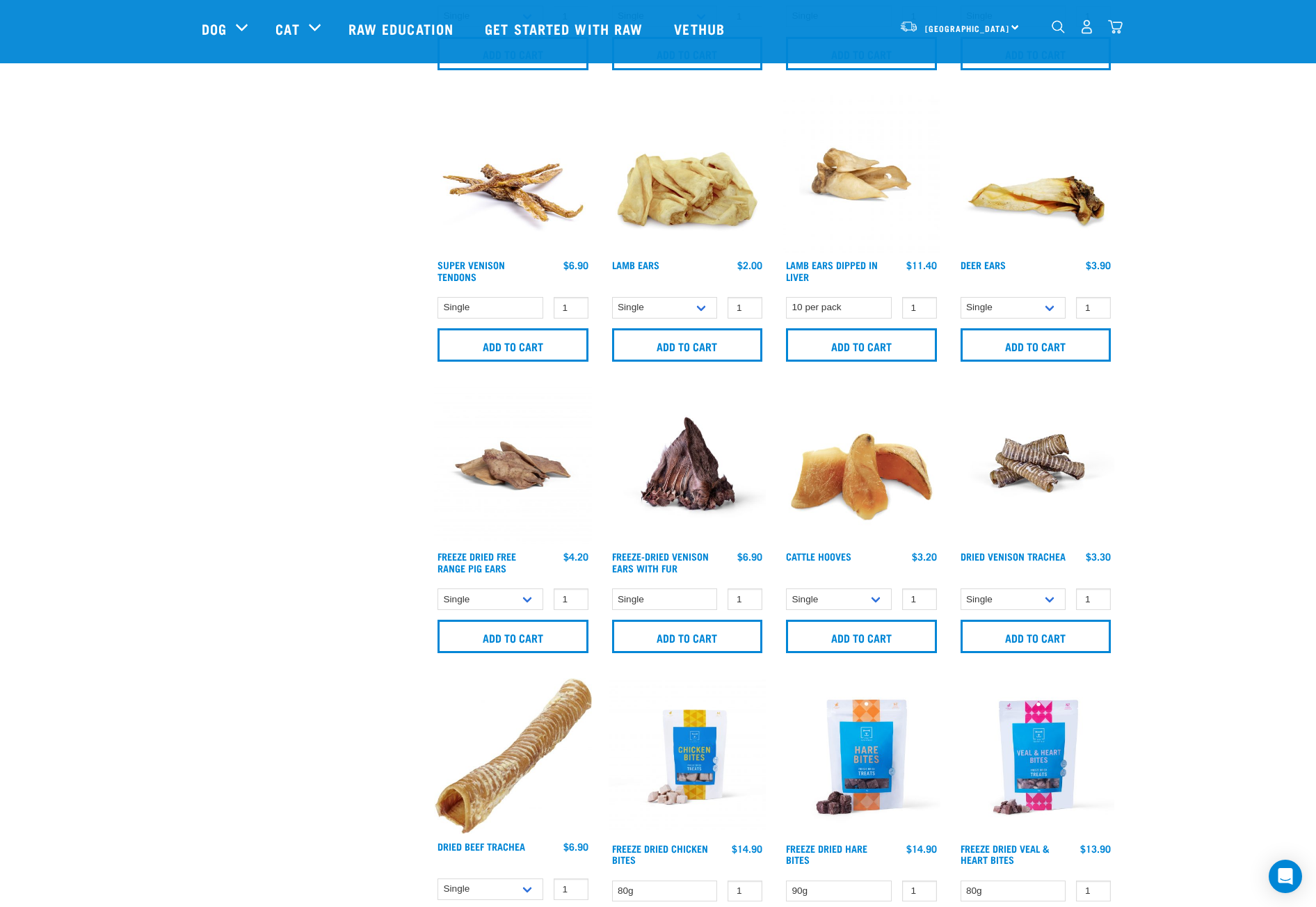
scroll to position [974, 0]
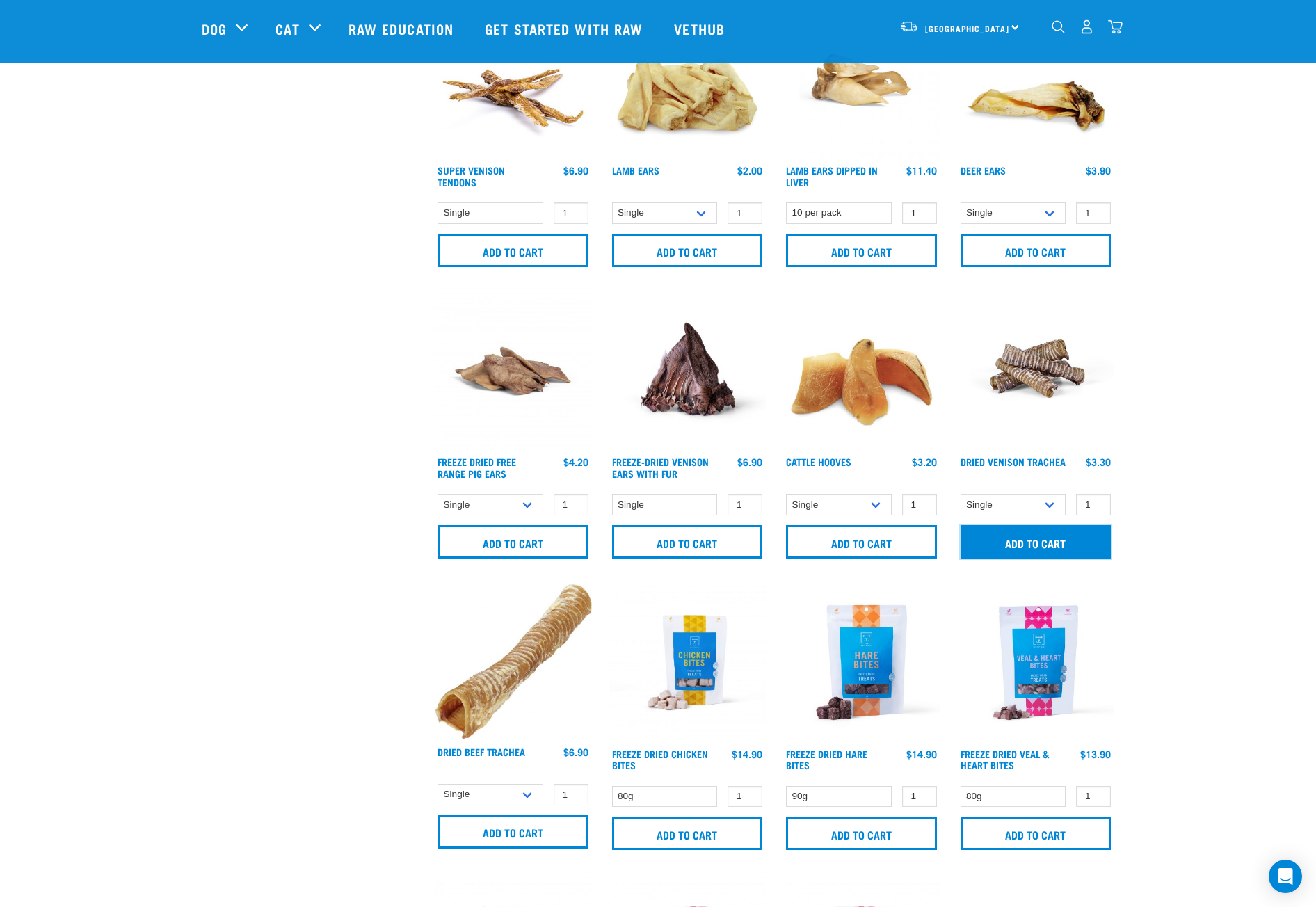
click at [1032, 534] on input "Add to cart" at bounding box center [1036, 542] width 151 height 34
click at [488, 845] on input "Add to cart" at bounding box center [513, 832] width 151 height 34
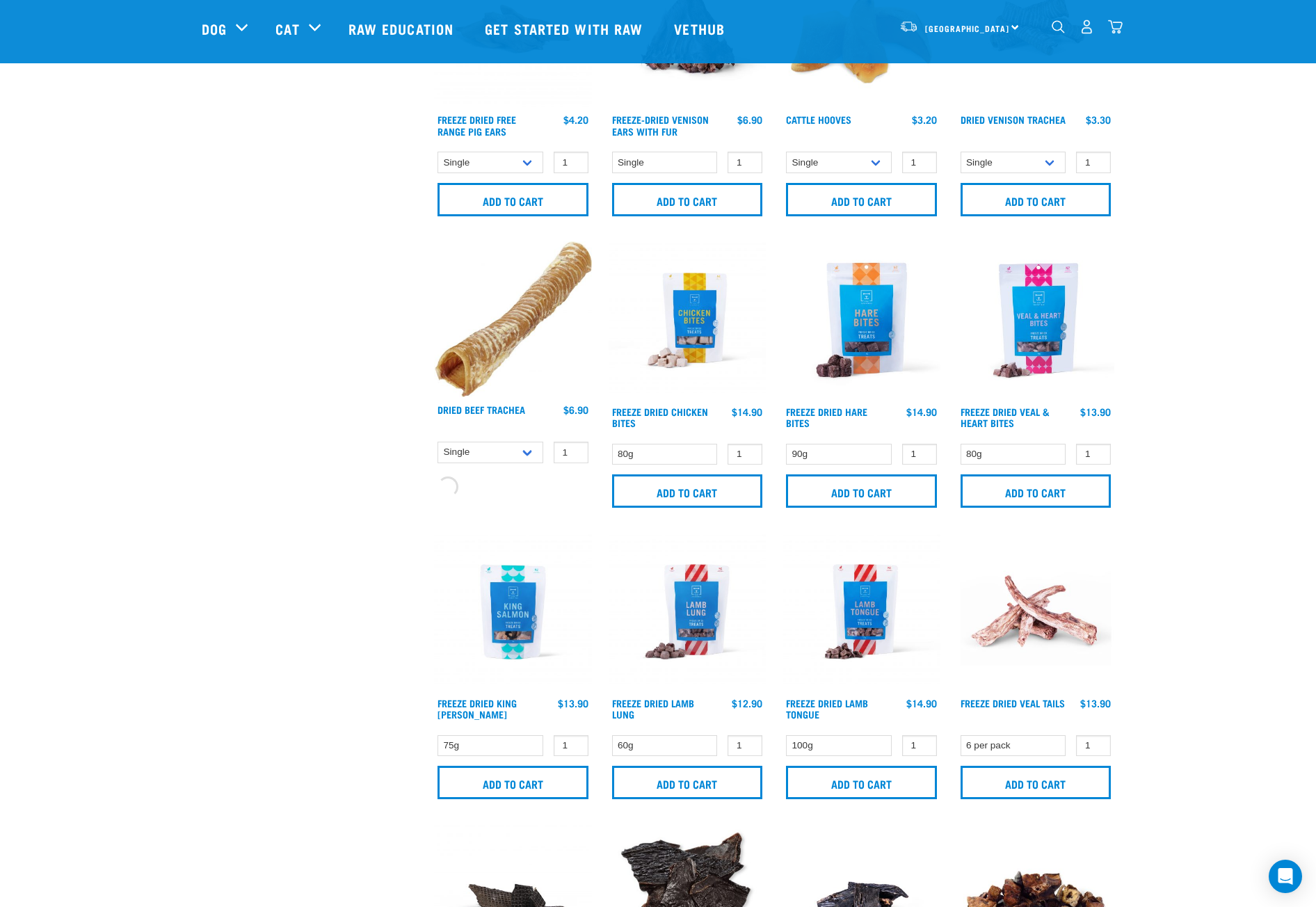
scroll to position [1322, 0]
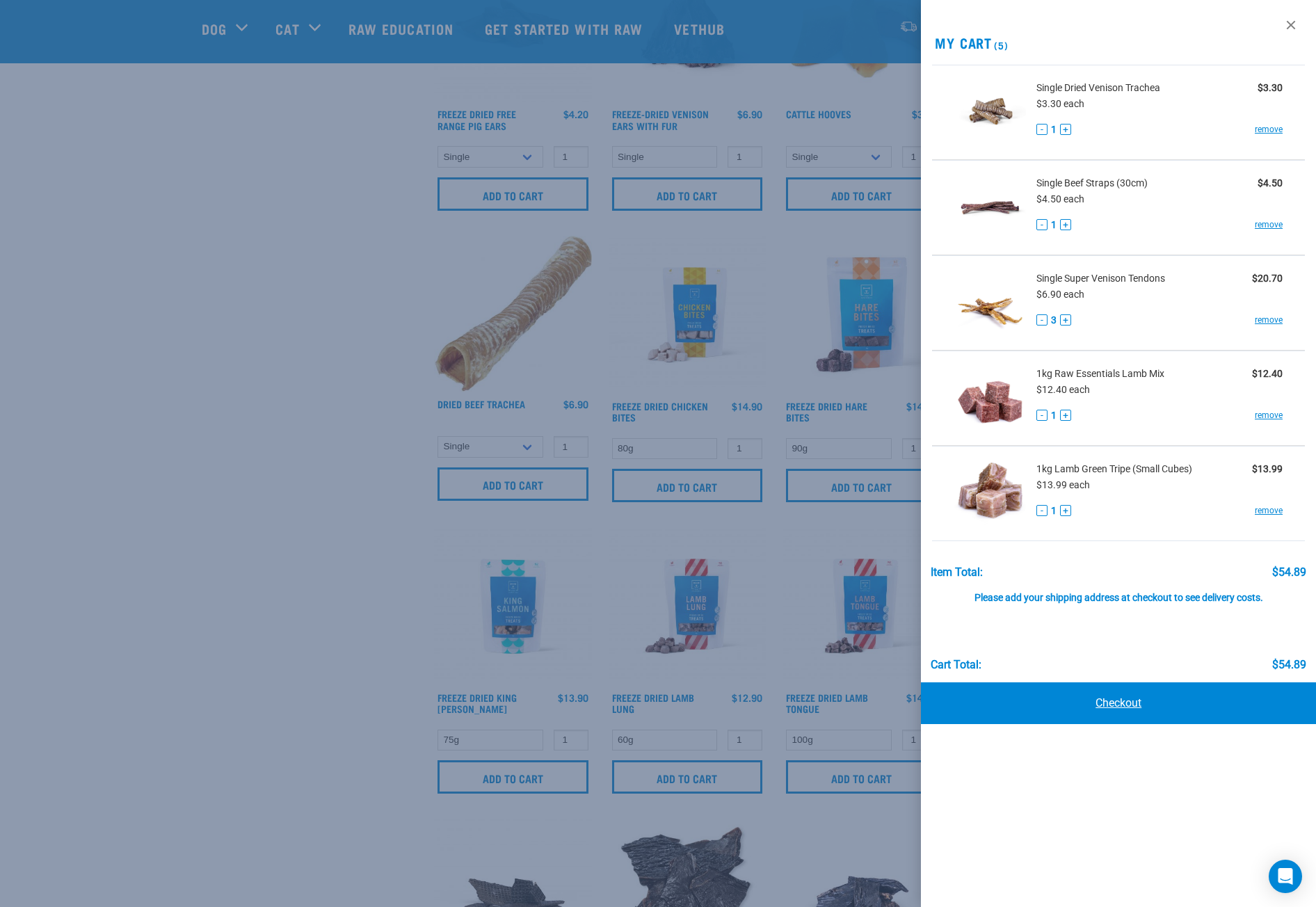
click at [1125, 704] on link "Checkout" at bounding box center [1118, 703] width 395 height 42
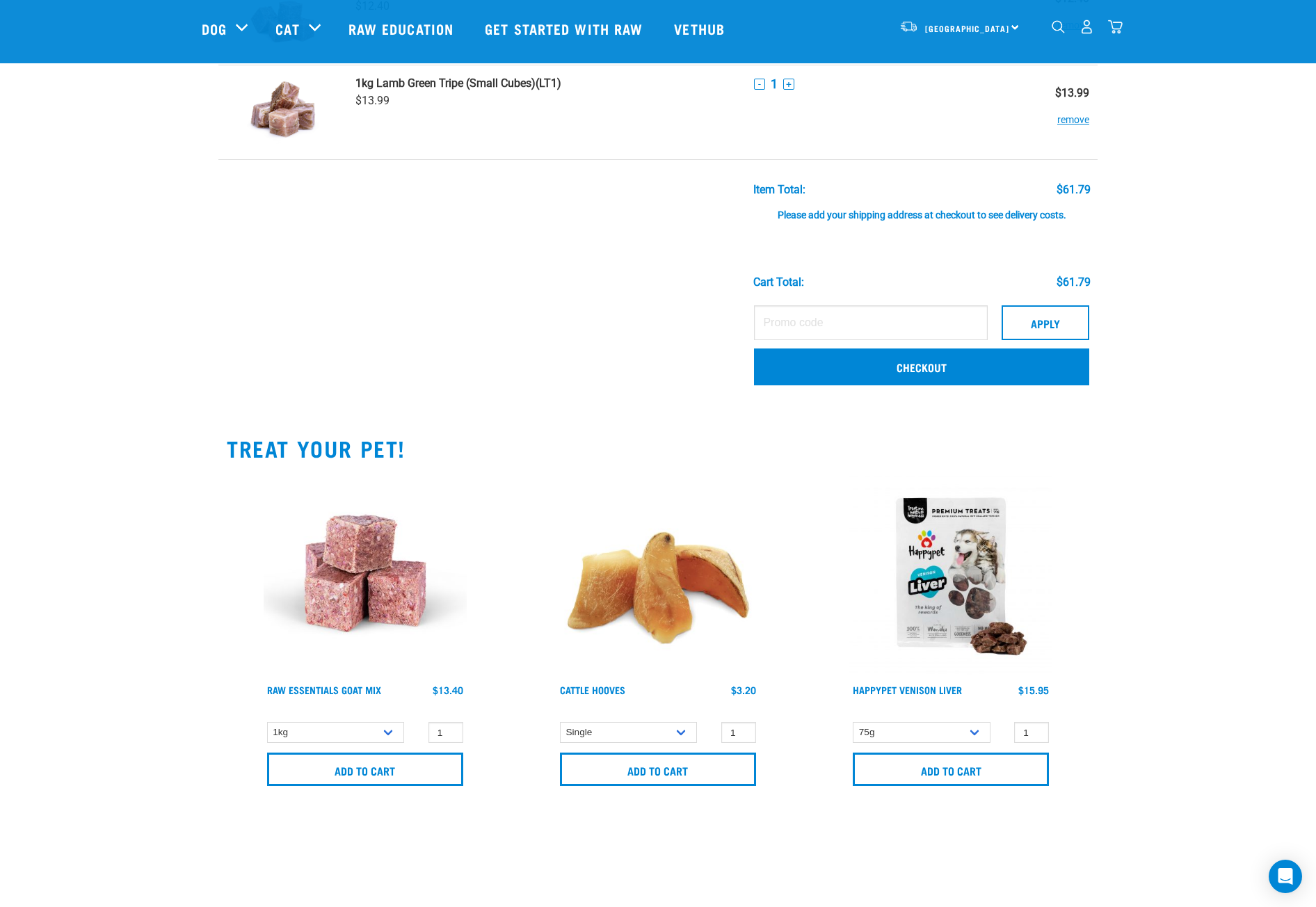
scroll to position [626, 0]
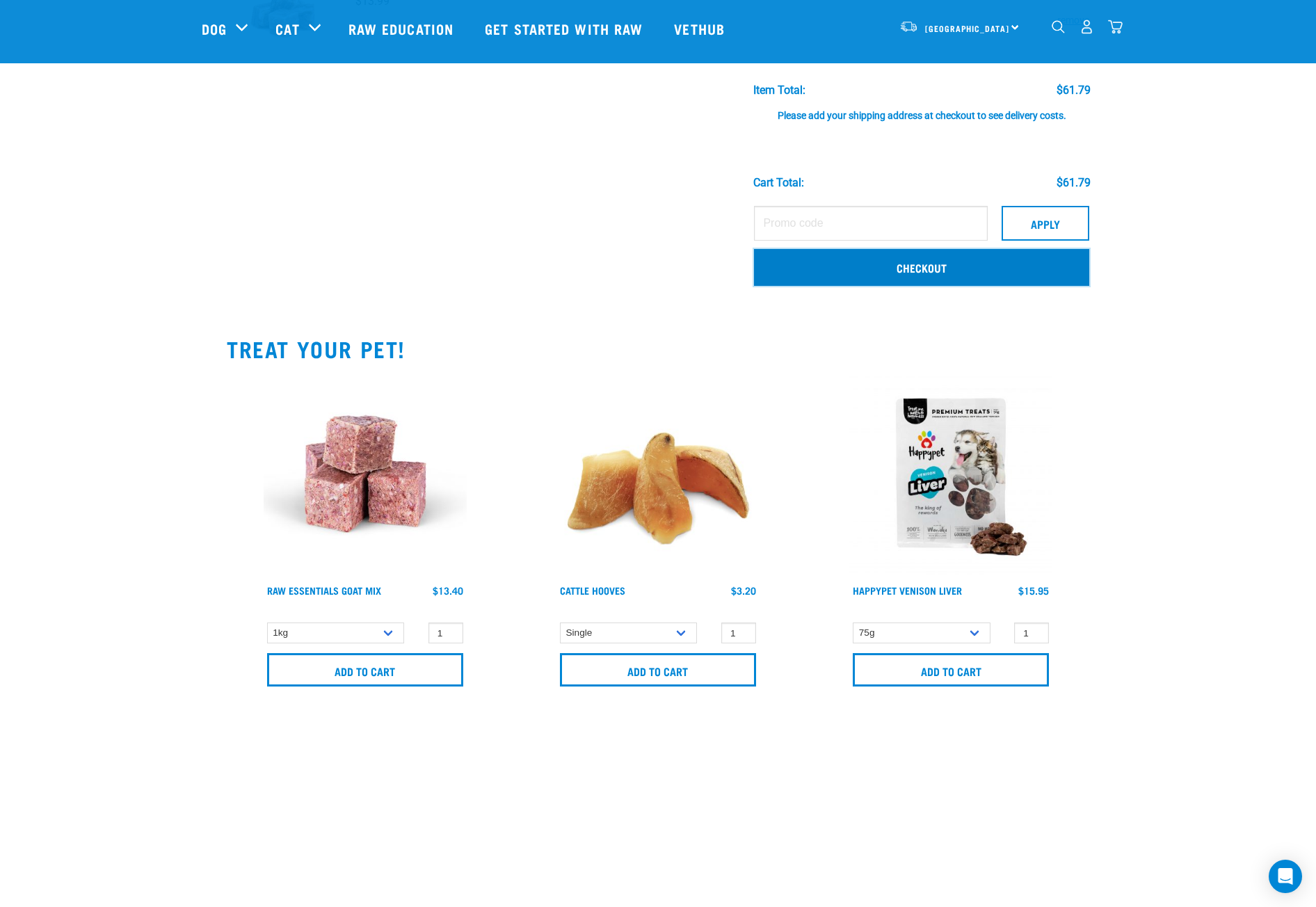
click at [903, 271] on link "Checkout" at bounding box center [921, 267] width 335 height 36
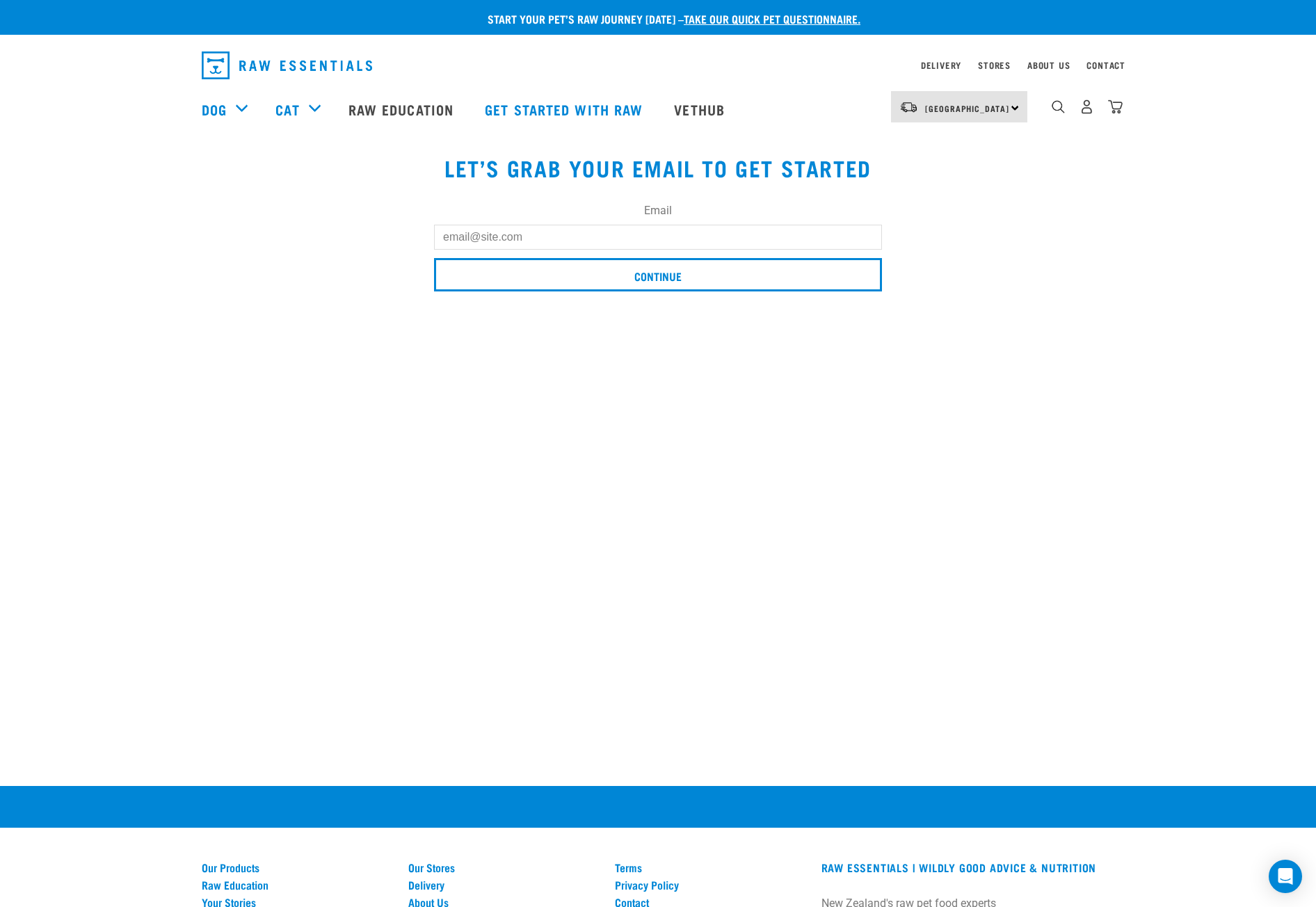
click at [621, 245] on input "Email" at bounding box center [658, 237] width 448 height 25
type input "[EMAIL_ADDRESS][DOMAIN_NAME]"
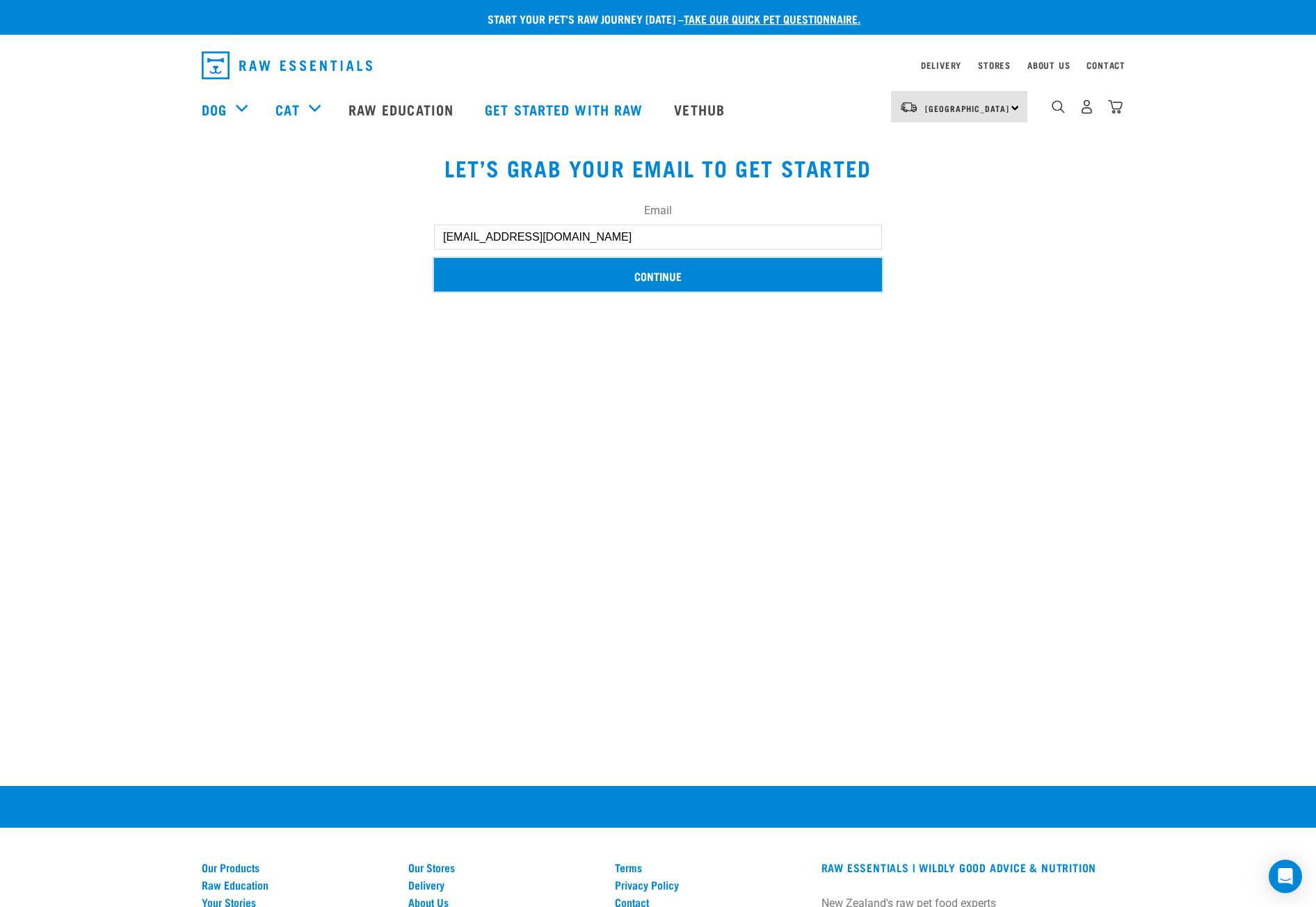
click at [637, 279] on input "Continue" at bounding box center [658, 275] width 448 height 34
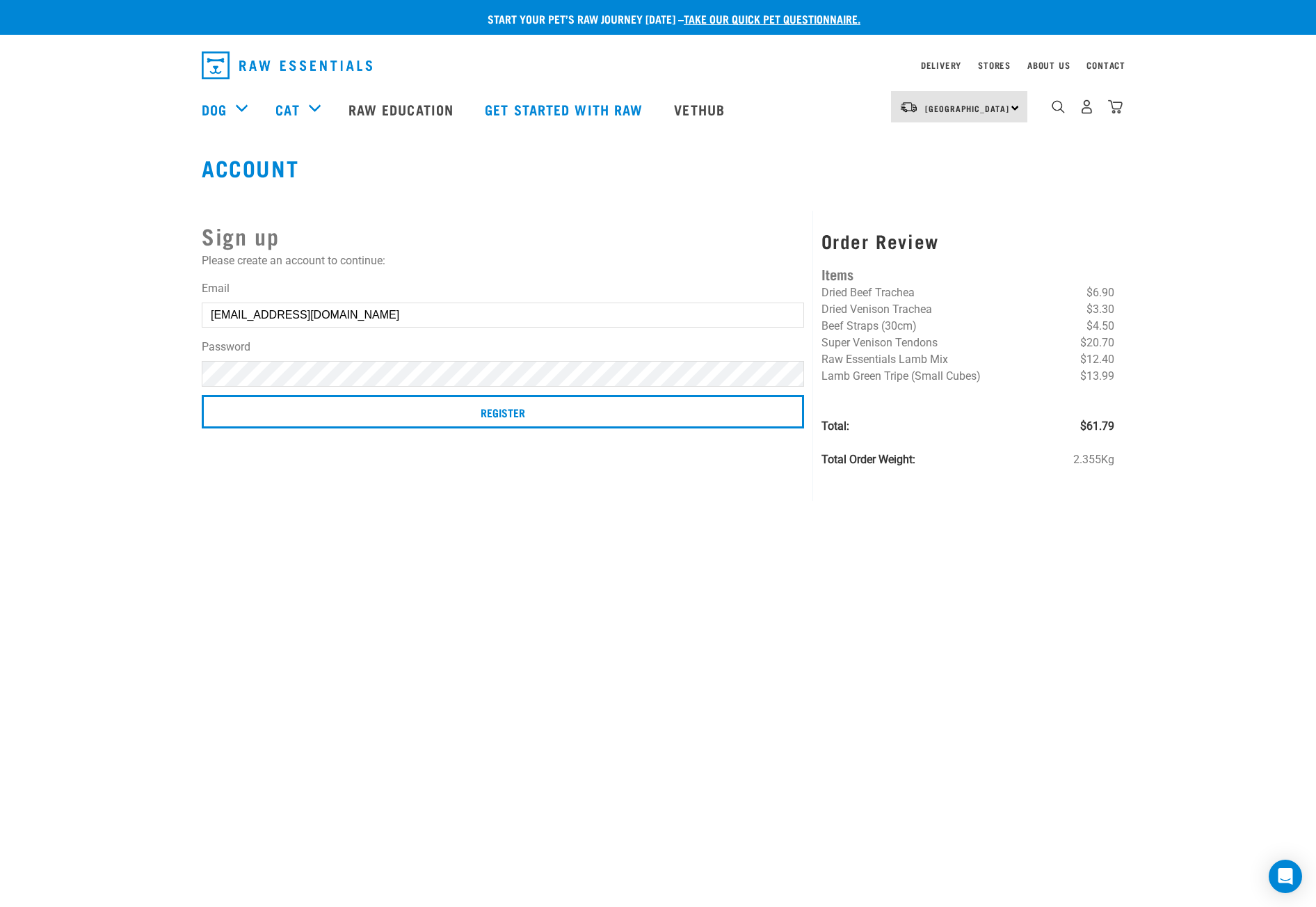
click at [202, 395] on input "Register" at bounding box center [503, 412] width 603 height 34
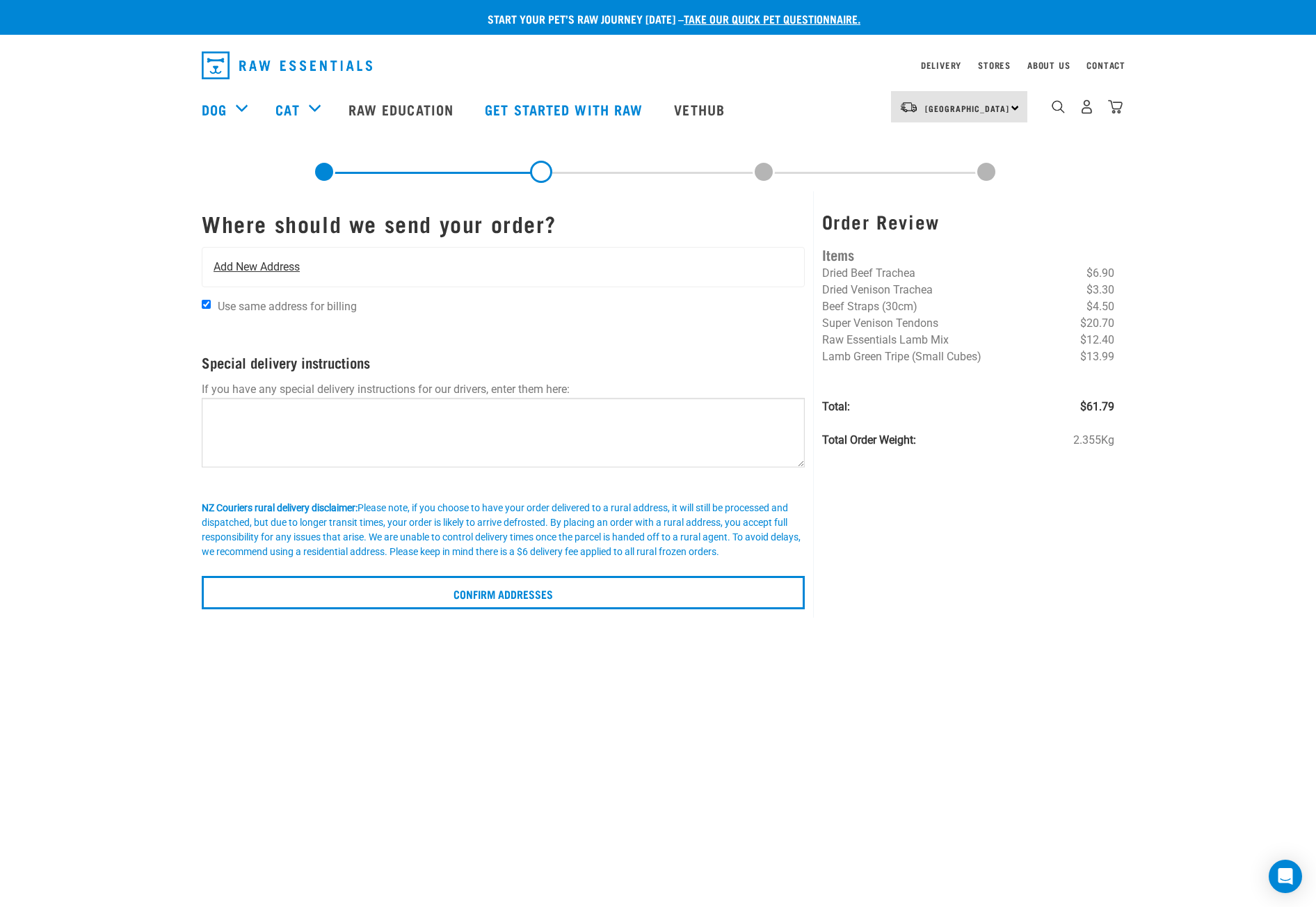
click at [268, 270] on span "Add New Address" at bounding box center [257, 267] width 87 height 17
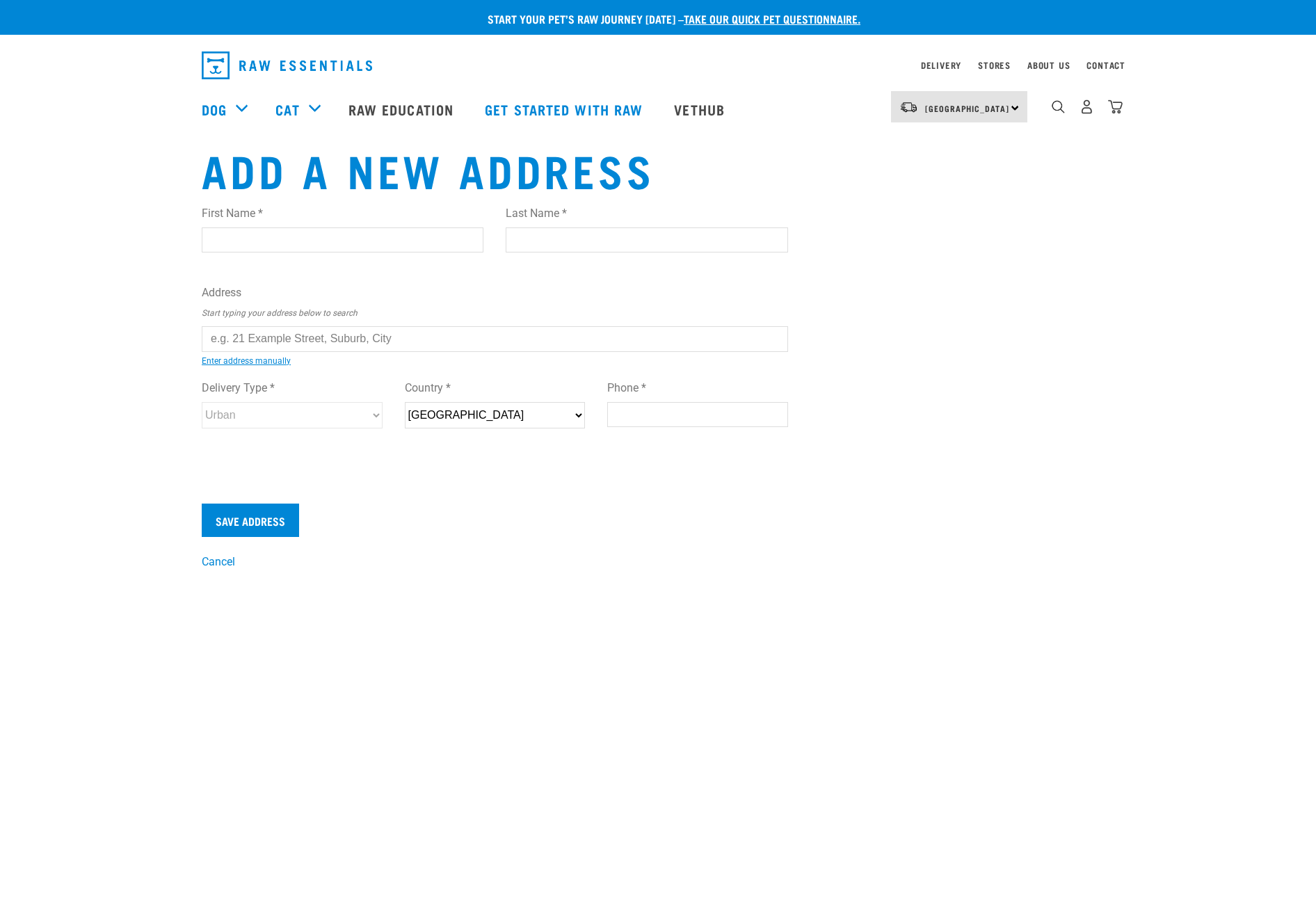
click at [280, 270] on div "First Name * Last Name *" at bounding box center [495, 234] width 609 height 79
drag, startPoint x: 282, startPoint y: 246, endPoint x: 299, endPoint y: 244, distance: 17.1
click at [282, 246] on input "First Name *" at bounding box center [342, 240] width 282 height 25
type input "Mellissa"
type input "Gedye"
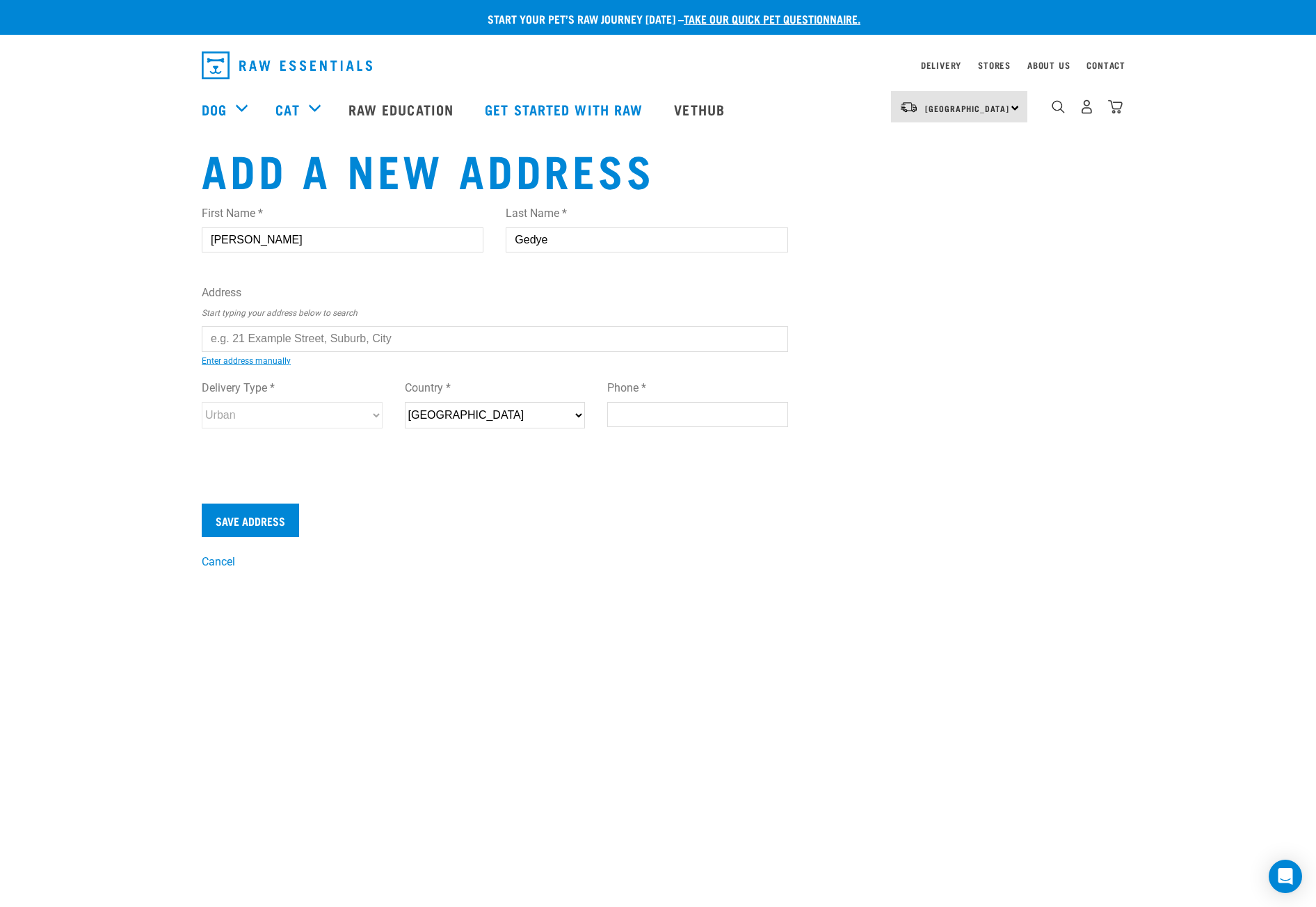
click at [321, 339] on input "text" at bounding box center [495, 339] width 587 height 25
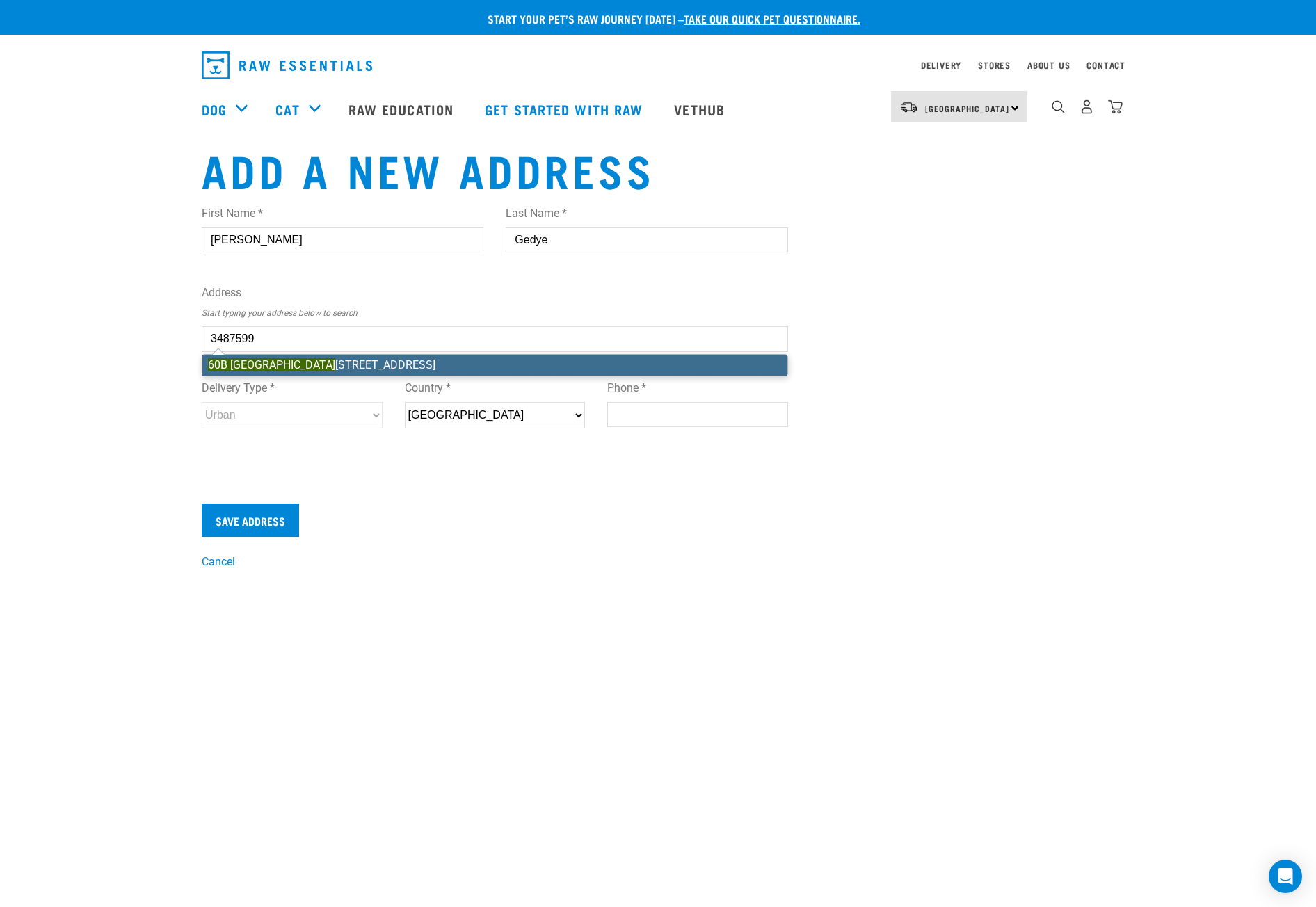
click at [340, 368] on div "First Name * Mellissa Last Name * Gedye Address Start typing your address below…" at bounding box center [495, 330] width 587 height 272
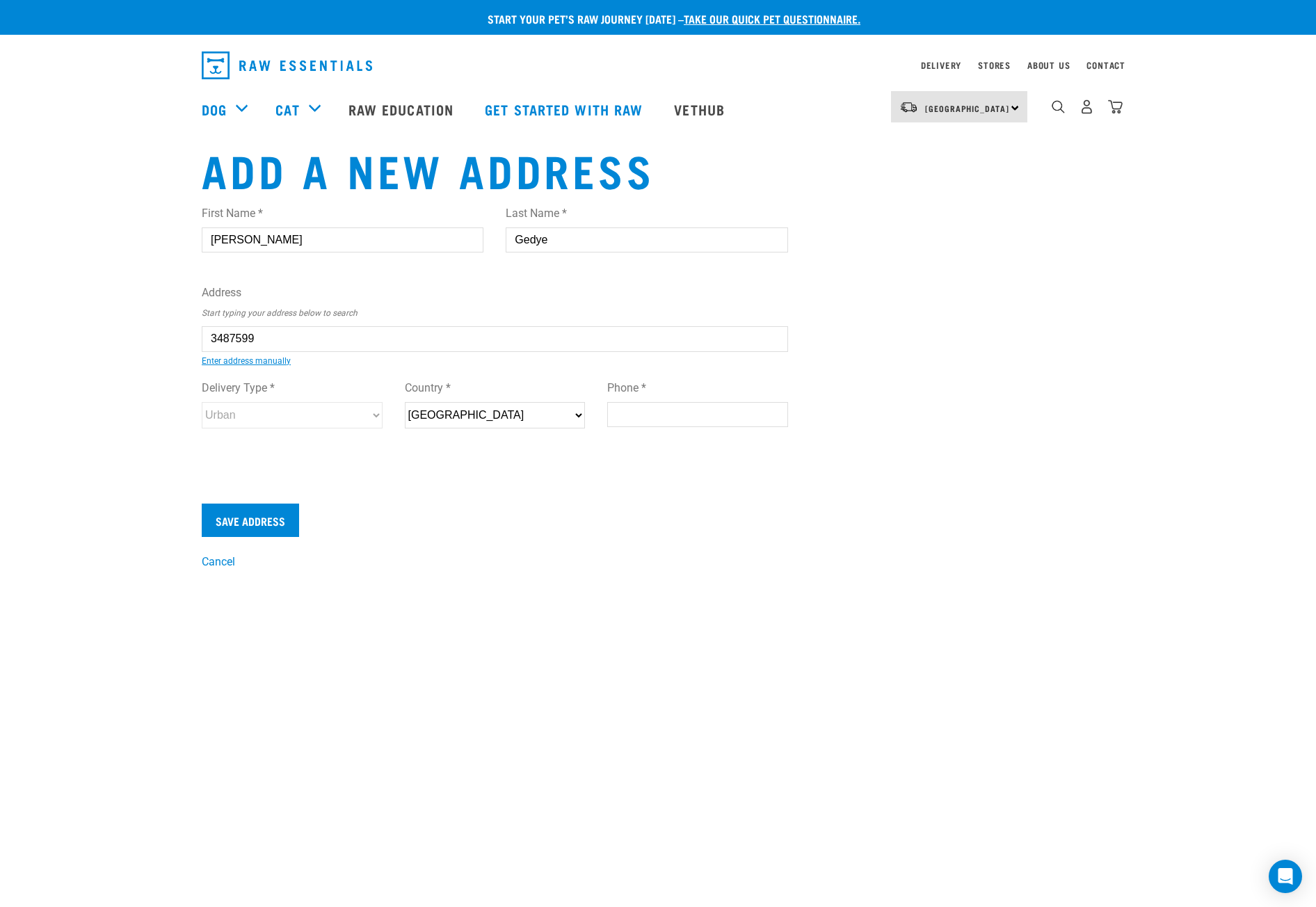
type input "60B Athens Road, Onehunga, Auckland 1061"
type input "60B Athens Road"
type input "Onehunga"
type input "[GEOGRAPHIC_DATA]"
select select "AUK"
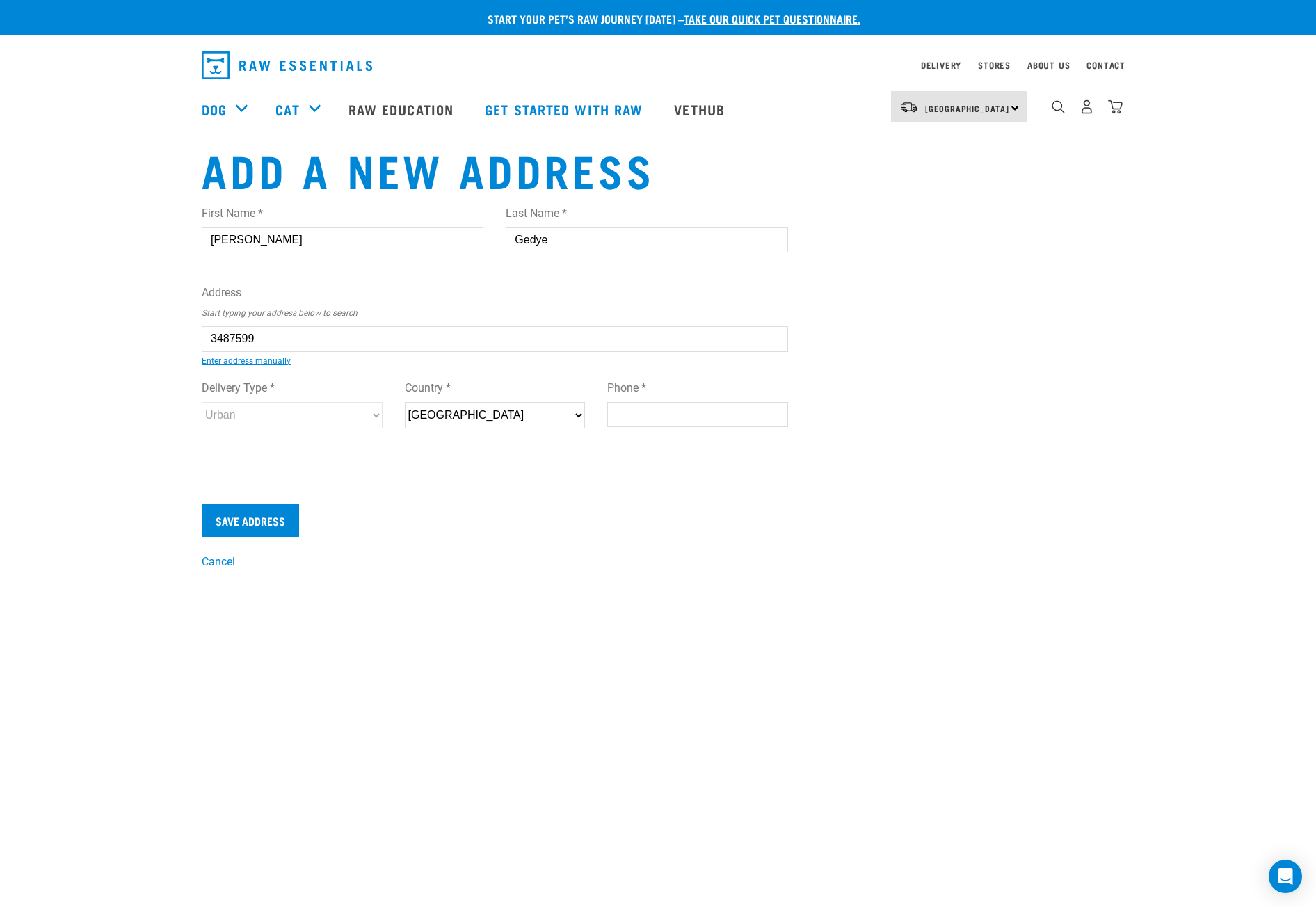
type input "1061"
select select "Urban"
type input "60B Athens Road, Onehunga, Auckland 1061"
click at [666, 423] on input "Phone *" at bounding box center [697, 414] width 181 height 25
type input "0211362202"
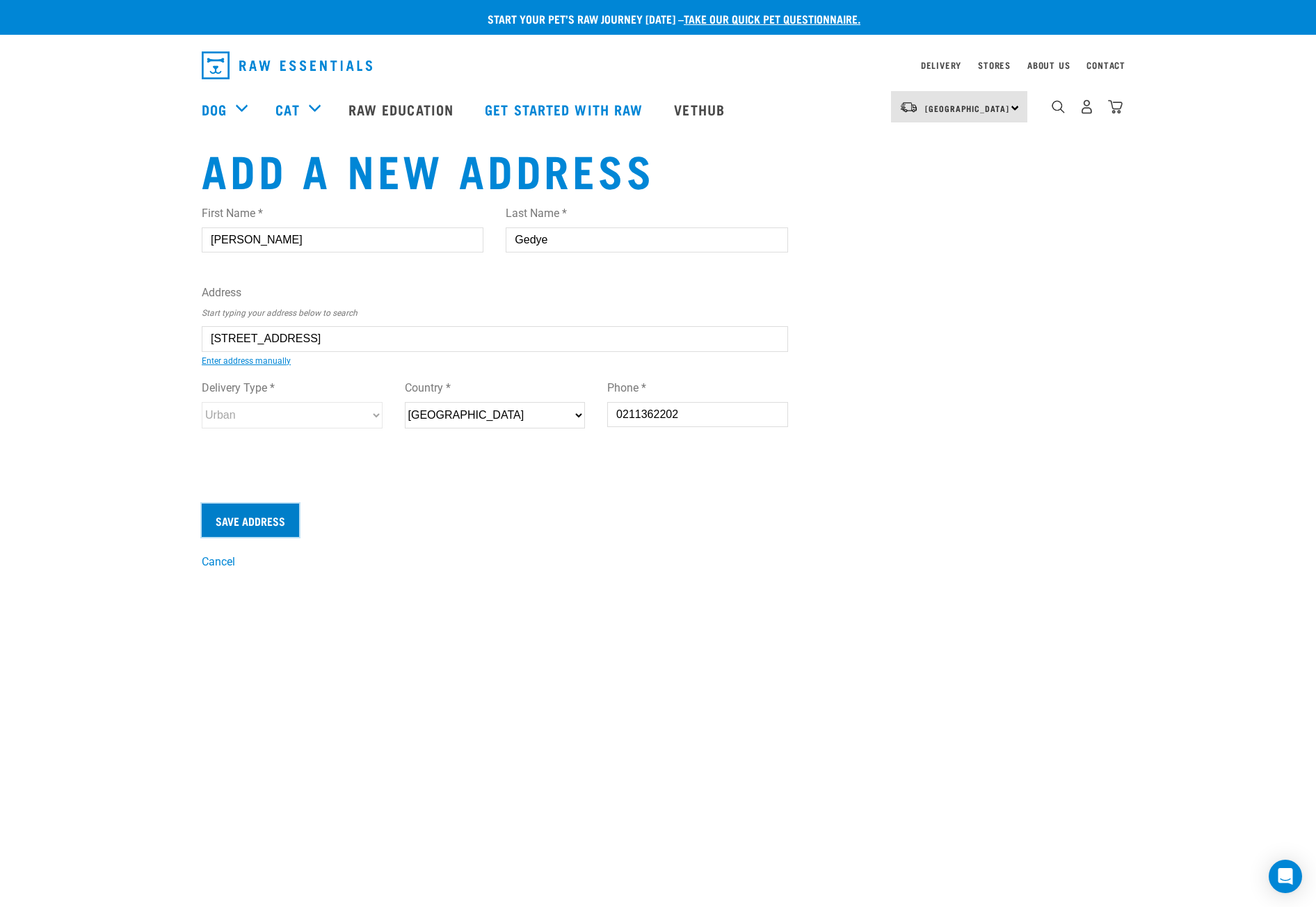
click at [249, 519] on input "Save Address" at bounding box center [250, 521] width 98 height 34
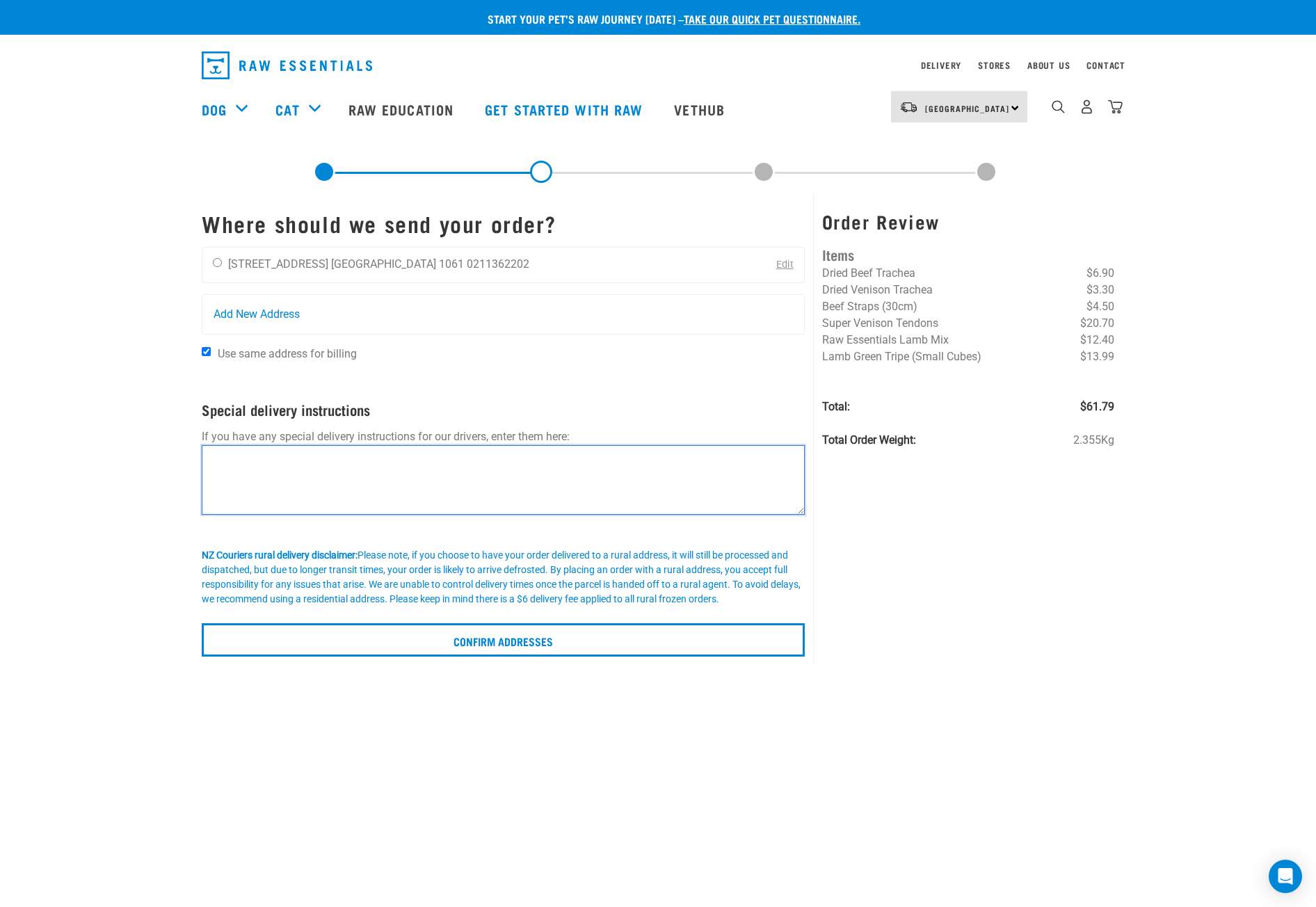
click at [356, 480] on textarea at bounding box center [503, 480] width 603 height 70
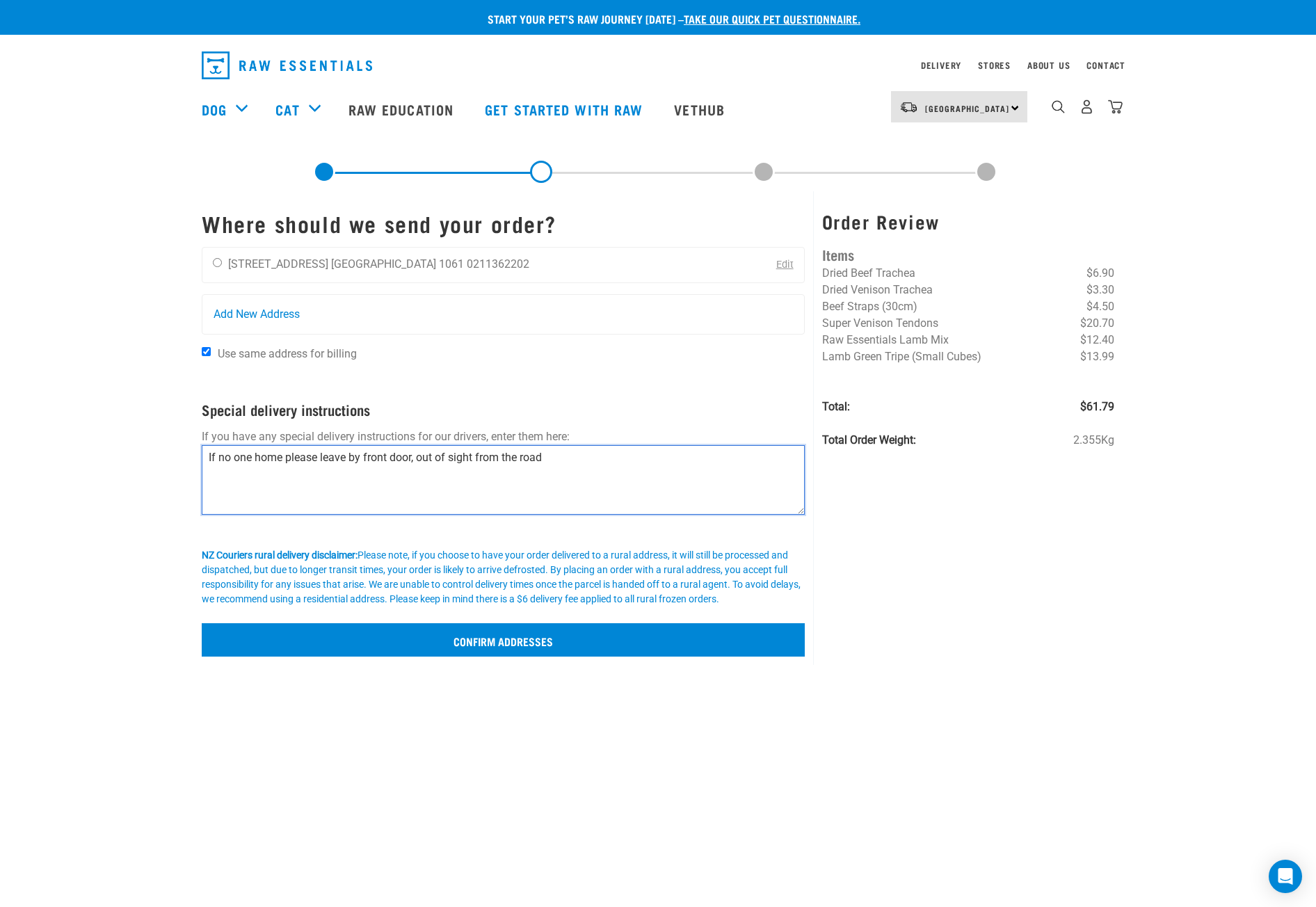
type textarea "If no one home please leave by front door, out of sight from the road"
click at [481, 645] on input "Confirm addresses" at bounding box center [503, 640] width 603 height 34
